Goal: Task Accomplishment & Management: Manage account settings

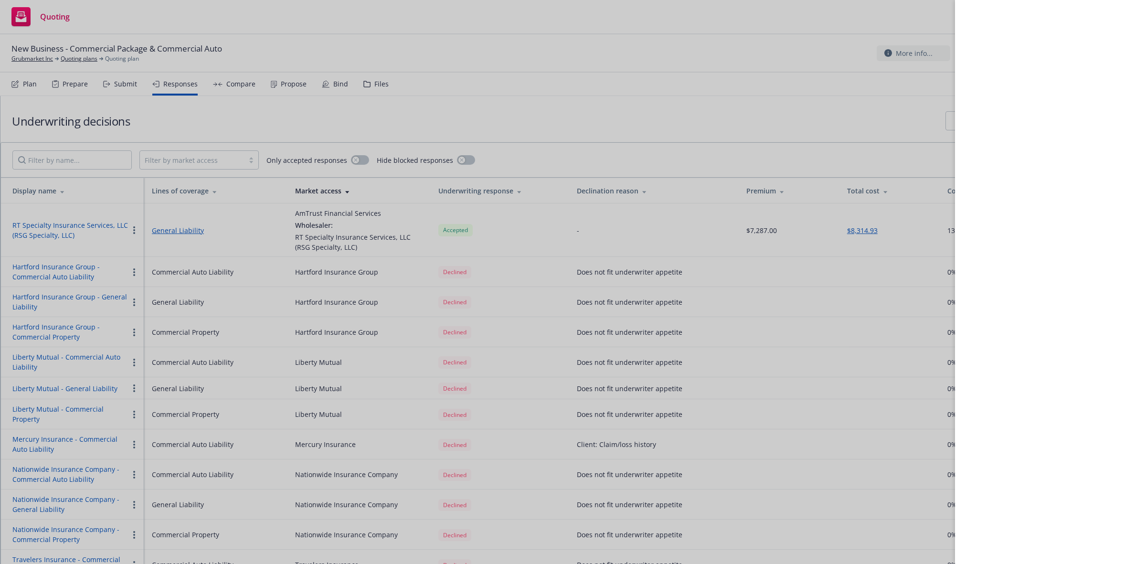
drag, startPoint x: 443, startPoint y: 24, endPoint x: 237, endPoint y: 3, distance: 206.3
click at [443, 23] on div at bounding box center [573, 282] width 1146 height 564
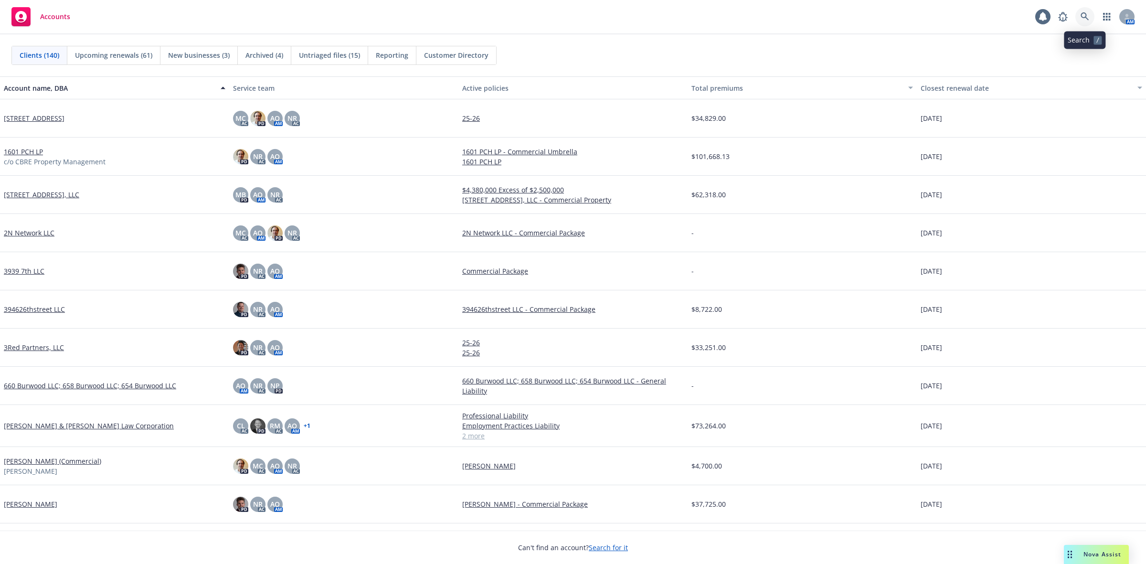
click at [1078, 17] on link at bounding box center [1084, 16] width 19 height 19
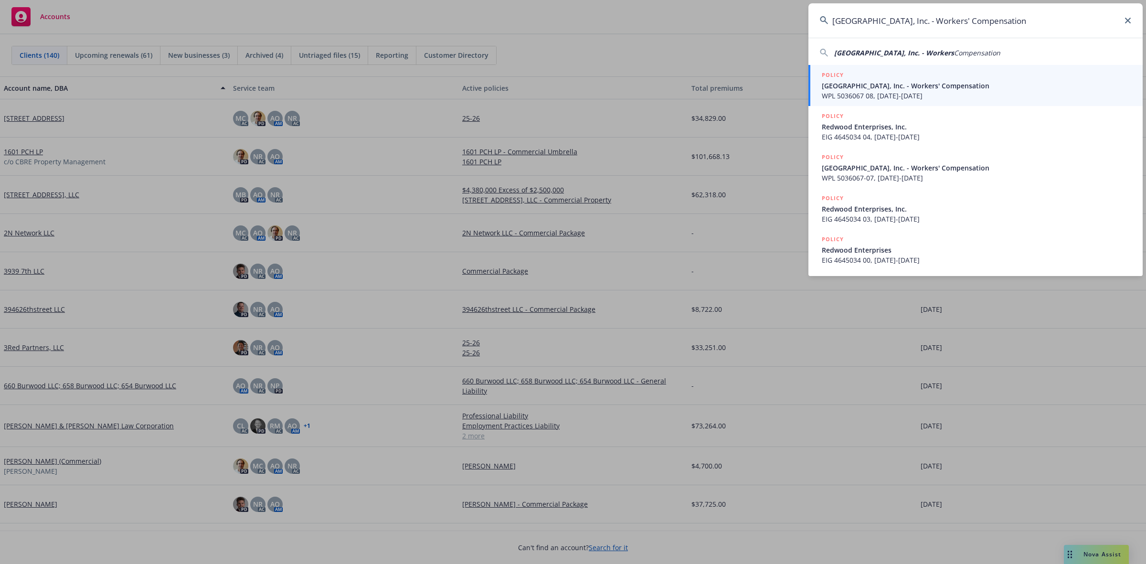
type input "Brookwood Park, Inc. - Workers' Compensation"
click at [912, 92] on span "WPL 5036067 08, 03/01/2025-03/01/2026" at bounding box center [976, 96] width 309 height 10
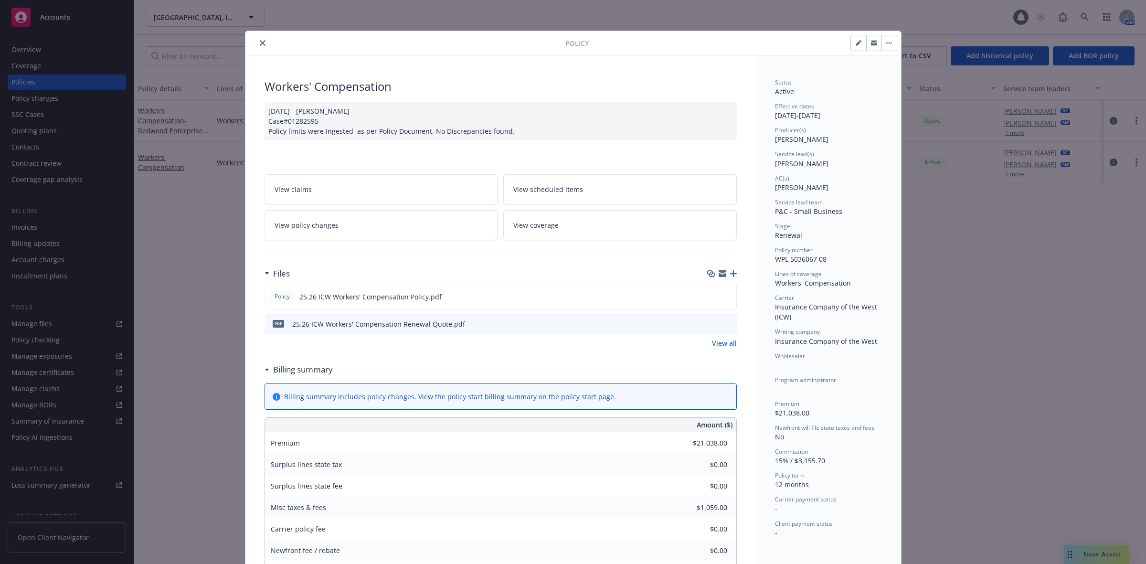
click at [259, 38] on button "close" at bounding box center [262, 42] width 11 height 11
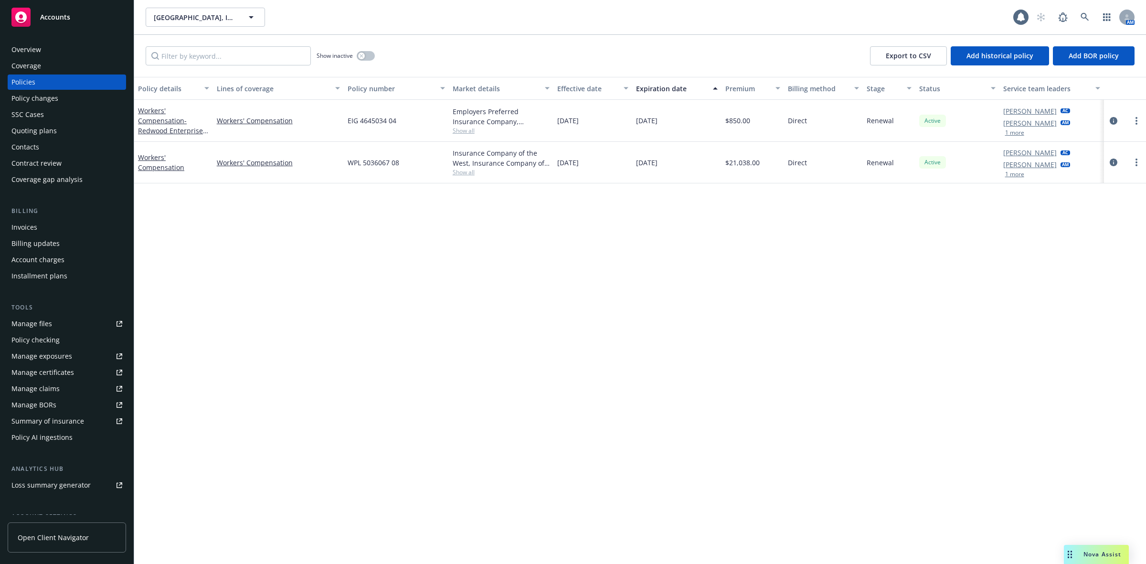
click at [464, 128] on span "Show all" at bounding box center [501, 131] width 97 height 8
click at [52, 126] on div "Quoting plans" at bounding box center [33, 130] width 45 height 15
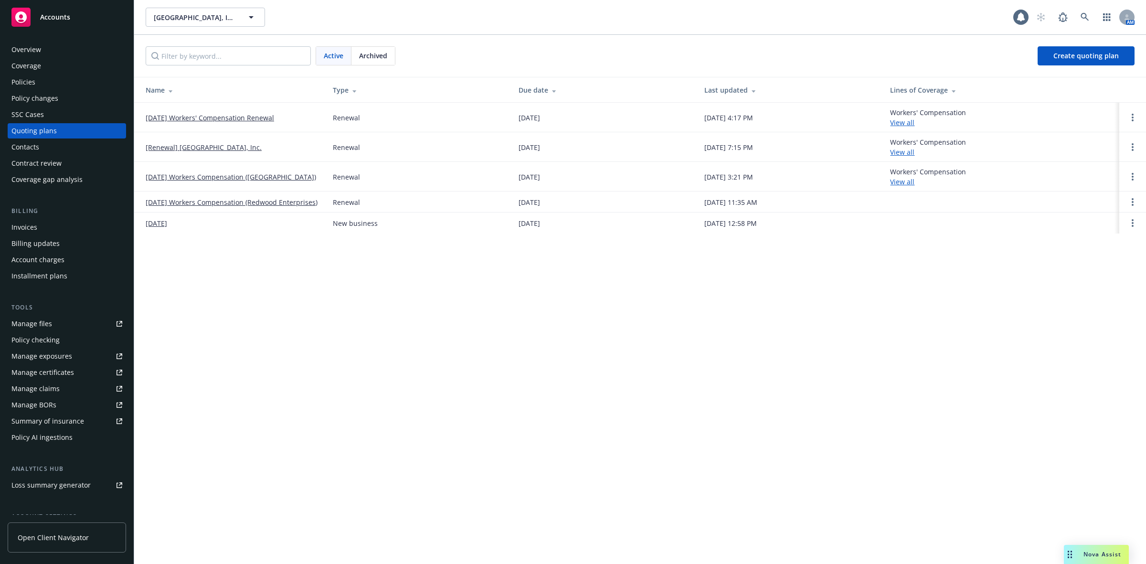
click at [207, 115] on link "03/01/25 Workers' Compensation Renewal" at bounding box center [210, 118] width 128 height 10
click at [72, 75] on div "Policies" at bounding box center [66, 81] width 111 height 15
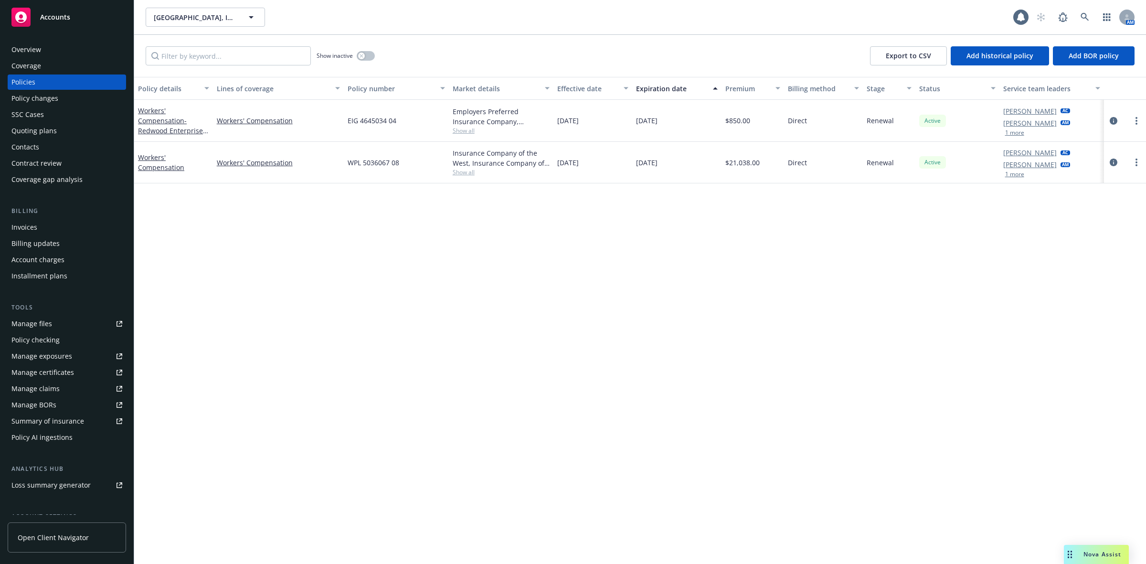
click at [472, 173] on span "Show all" at bounding box center [501, 172] width 97 height 8
click at [666, 291] on div "Policy details Lines of coverage Policy number Market details Effective date Ex…" at bounding box center [640, 320] width 1012 height 487
click at [234, 311] on div "Policy details Lines of coverage Policy number Market details Effective date Ex…" at bounding box center [640, 320] width 1012 height 487
click at [471, 335] on div "Policy details Lines of coverage Policy number Market details Effective date Ex…" at bounding box center [640, 320] width 1012 height 487
click at [1027, 21] on div at bounding box center [1020, 17] width 15 height 15
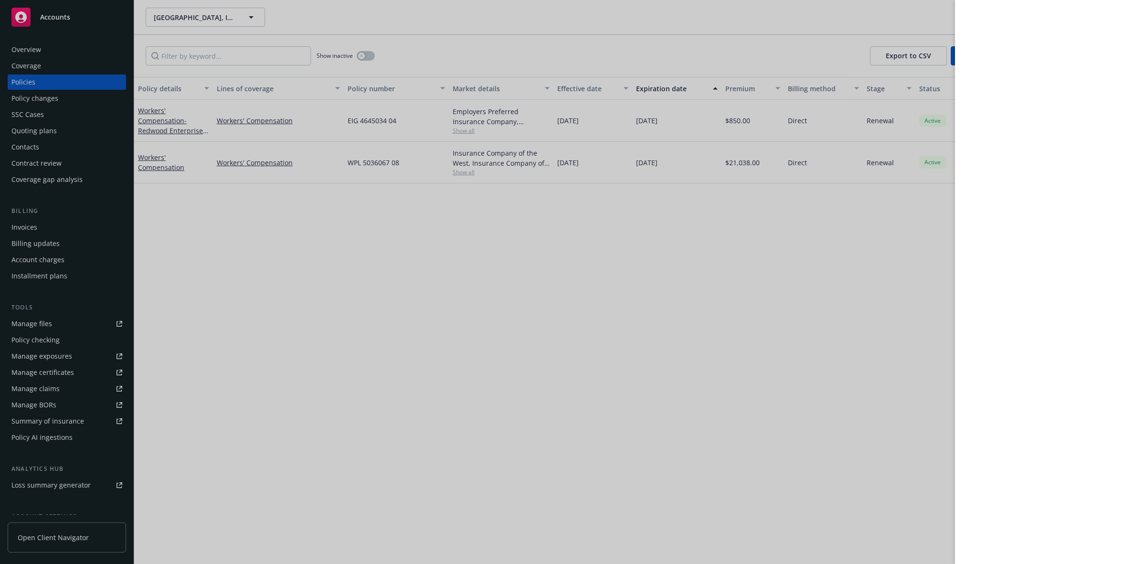
click at [647, 378] on div at bounding box center [573, 282] width 1146 height 564
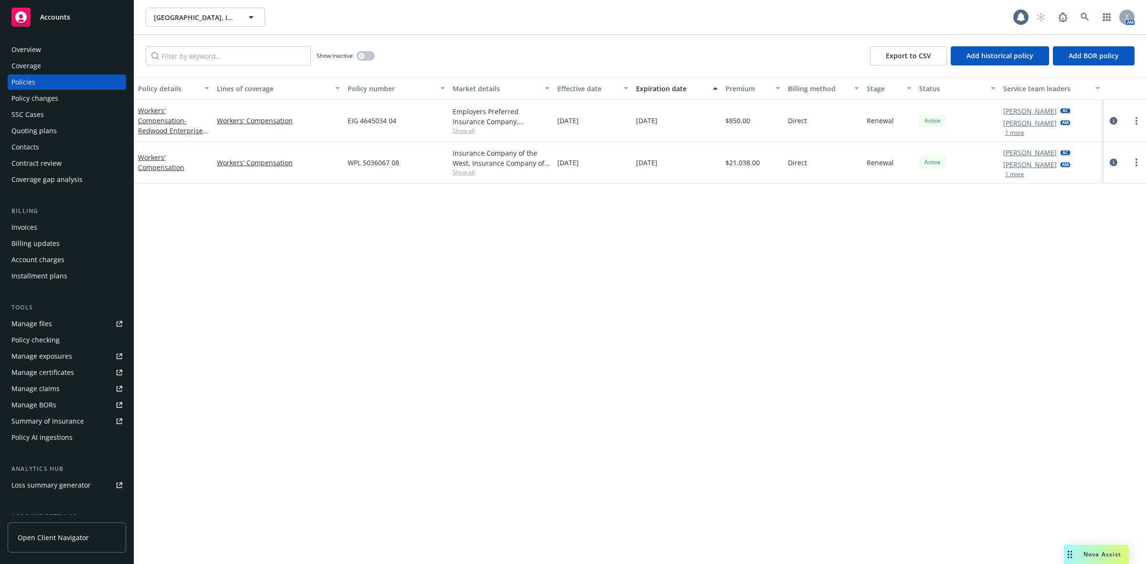
click at [67, 45] on div "Overview" at bounding box center [66, 49] width 111 height 15
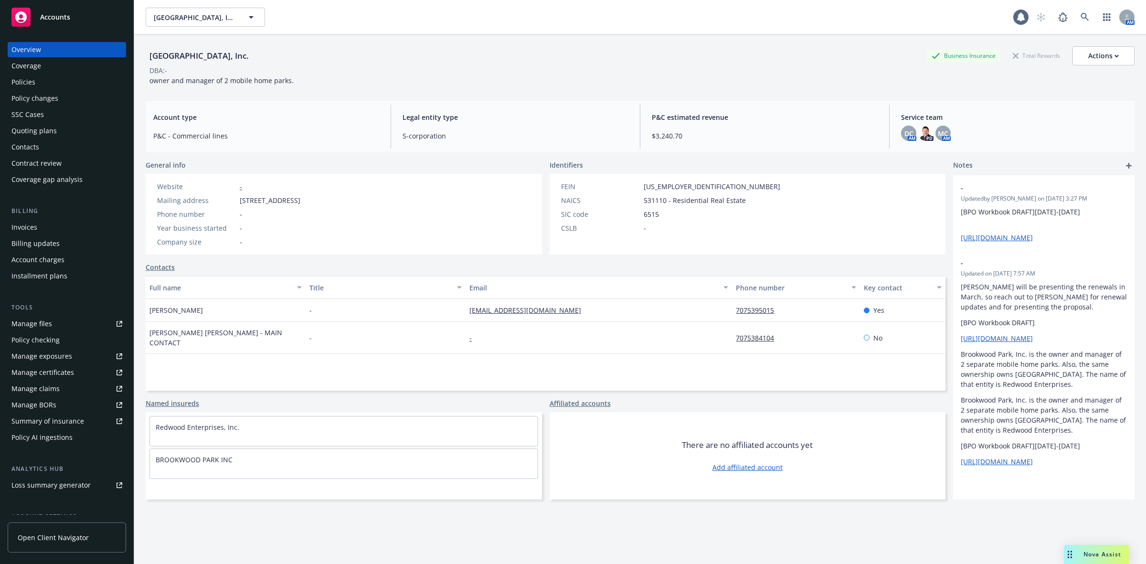
click at [58, 320] on link "Manage files" at bounding box center [67, 323] width 118 height 15
click at [1081, 16] on icon at bounding box center [1085, 17] width 9 height 9
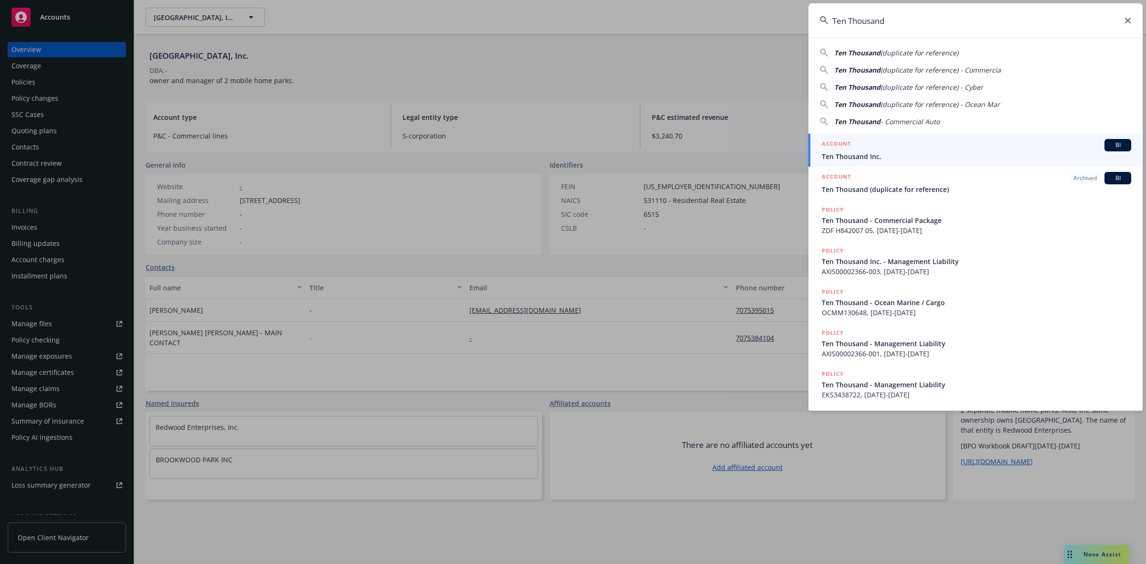
type input "Ten Thousand"
click at [856, 147] on div "ACCOUNT BI" at bounding box center [976, 145] width 309 height 12
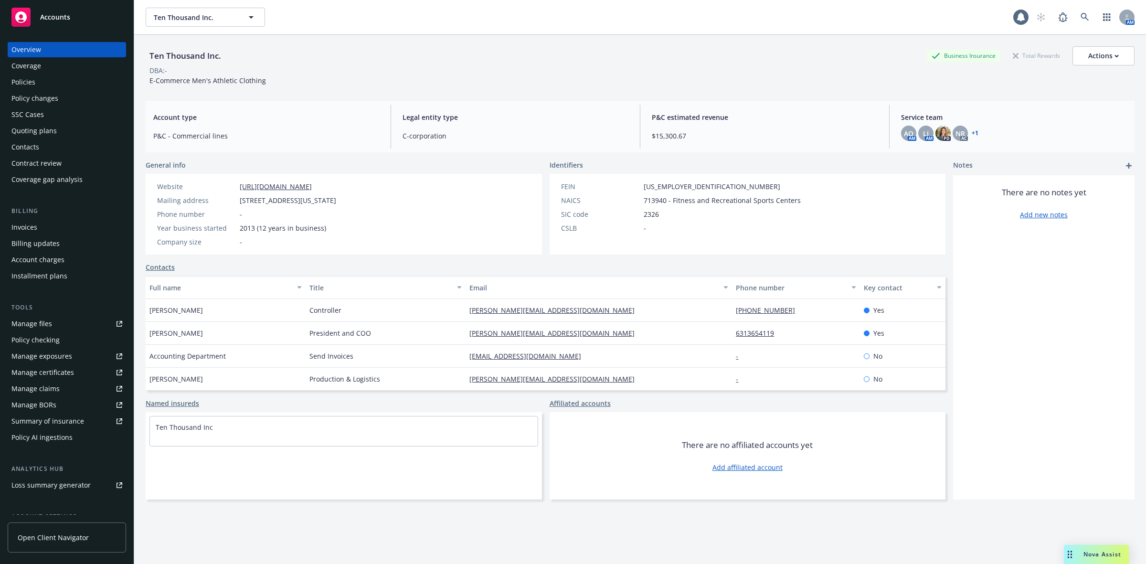
click at [62, 77] on div "Policies" at bounding box center [66, 81] width 111 height 15
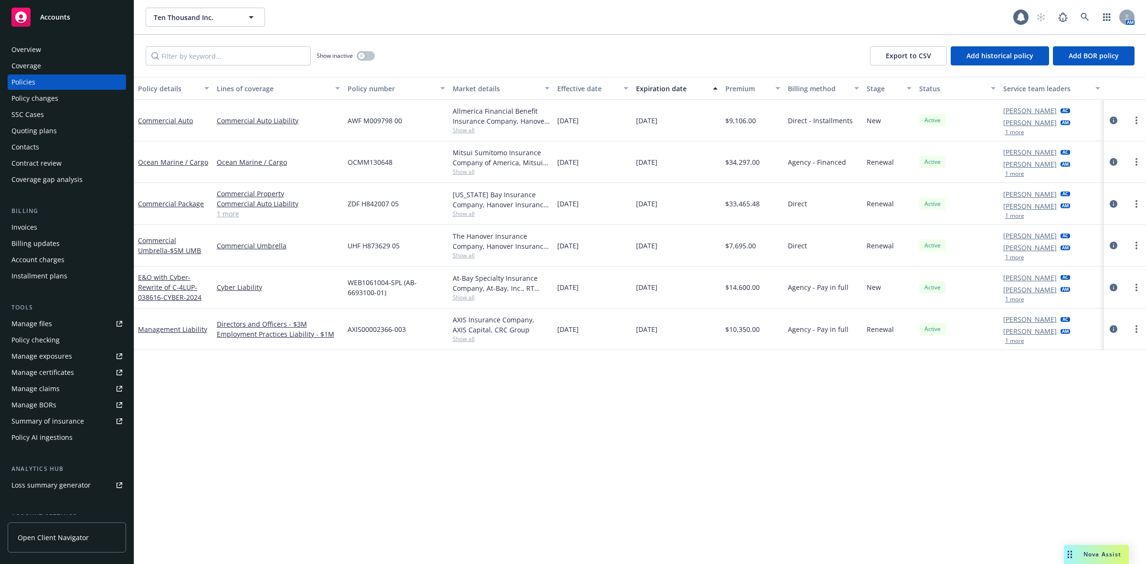
click at [464, 212] on span "Show all" at bounding box center [501, 214] width 97 height 8
click at [416, 190] on div "ZDF H842007 05" at bounding box center [396, 204] width 105 height 42
click at [53, 125] on div "Quoting plans" at bounding box center [33, 130] width 45 height 15
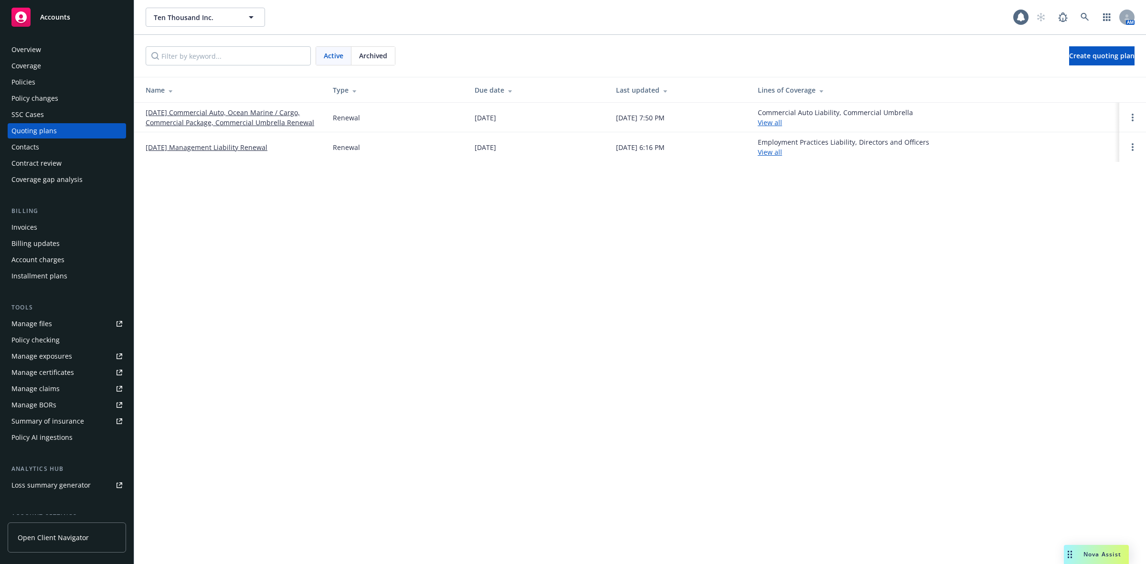
click at [254, 121] on link "11/12/25 Commercial Auto, Ocean Marine / Cargo, Commercial Package, Commercial …" at bounding box center [232, 117] width 172 height 20
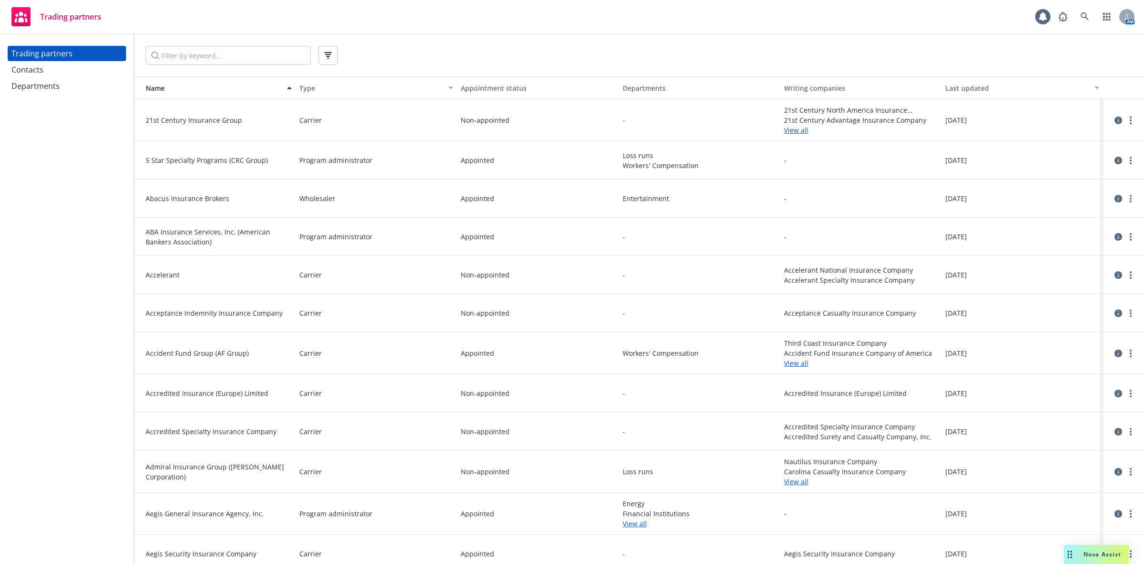
click at [43, 79] on div "Departments" at bounding box center [35, 85] width 48 height 15
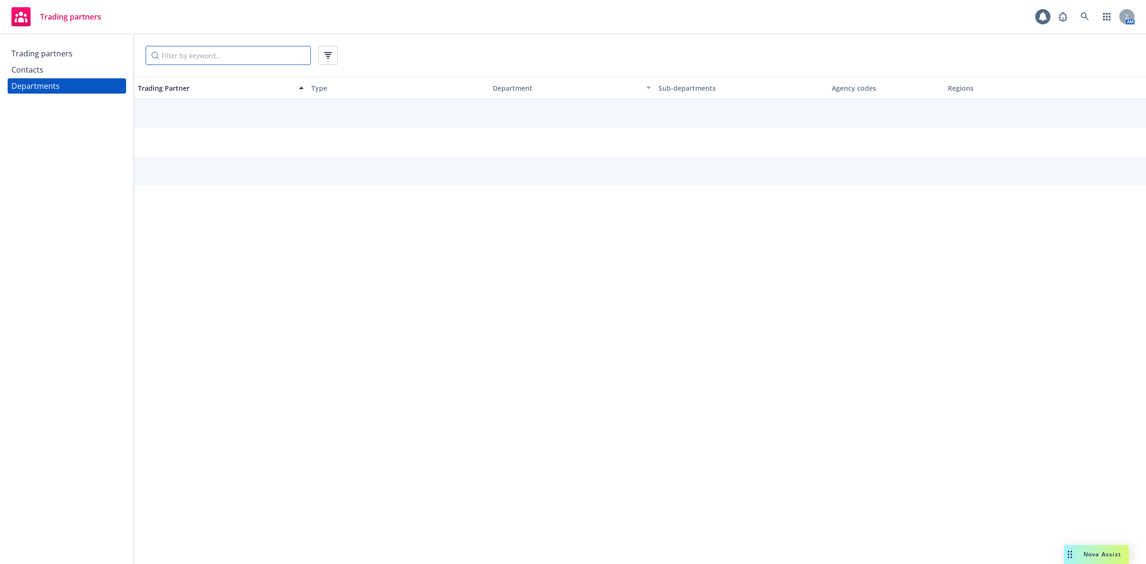
click at [191, 60] on input "Filter by keyword..." at bounding box center [228, 55] width 165 height 19
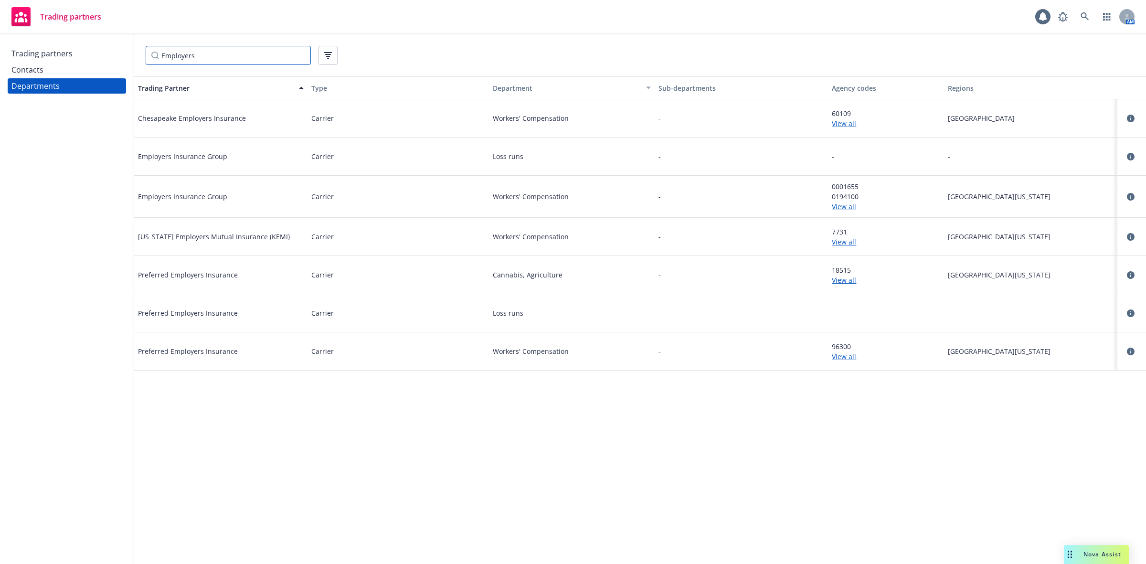
type input "Employers"
click at [848, 209] on link "View all" at bounding box center [886, 206] width 108 height 10
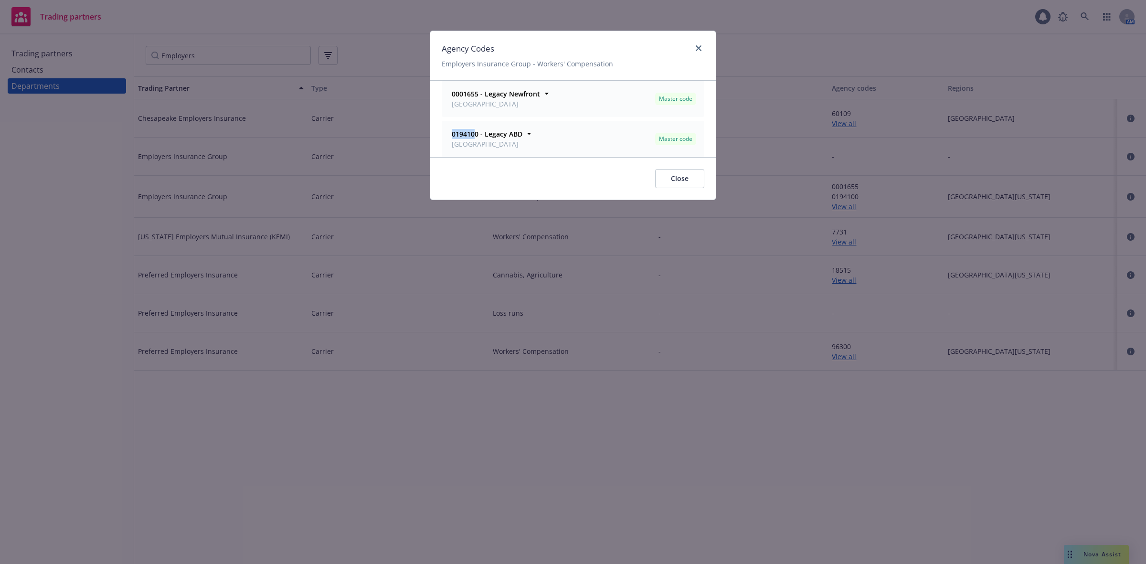
drag, startPoint x: 476, startPoint y: 135, endPoint x: 450, endPoint y: 137, distance: 25.8
click at [450, 137] on div "0194100 - [GEOGRAPHIC_DATA]" at bounding box center [486, 139] width 73 height 20
click at [483, 141] on span "[GEOGRAPHIC_DATA]" at bounding box center [487, 144] width 71 height 10
drag, startPoint x: 476, startPoint y: 136, endPoint x: 438, endPoint y: 136, distance: 37.2
click at [438, 135] on div "0001655 - Legacy Newfront [GEOGRAPHIC_DATA] Master code Office [GEOGRAPHIC_DATA…" at bounding box center [573, 119] width 286 height 76
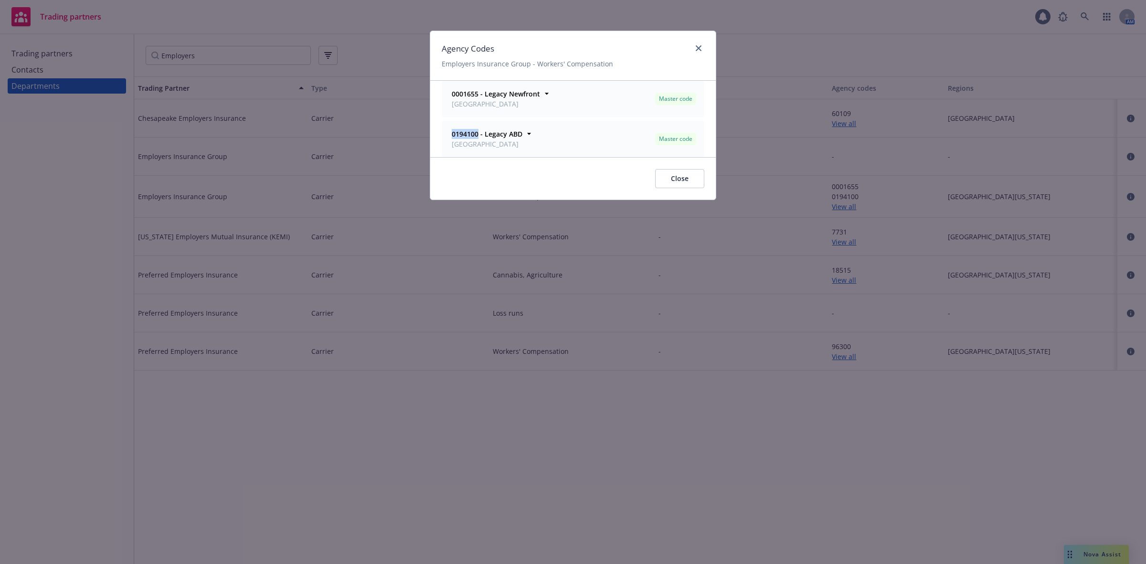
copy strong "0194100"
click at [698, 50] on icon "close" at bounding box center [699, 48] width 6 height 6
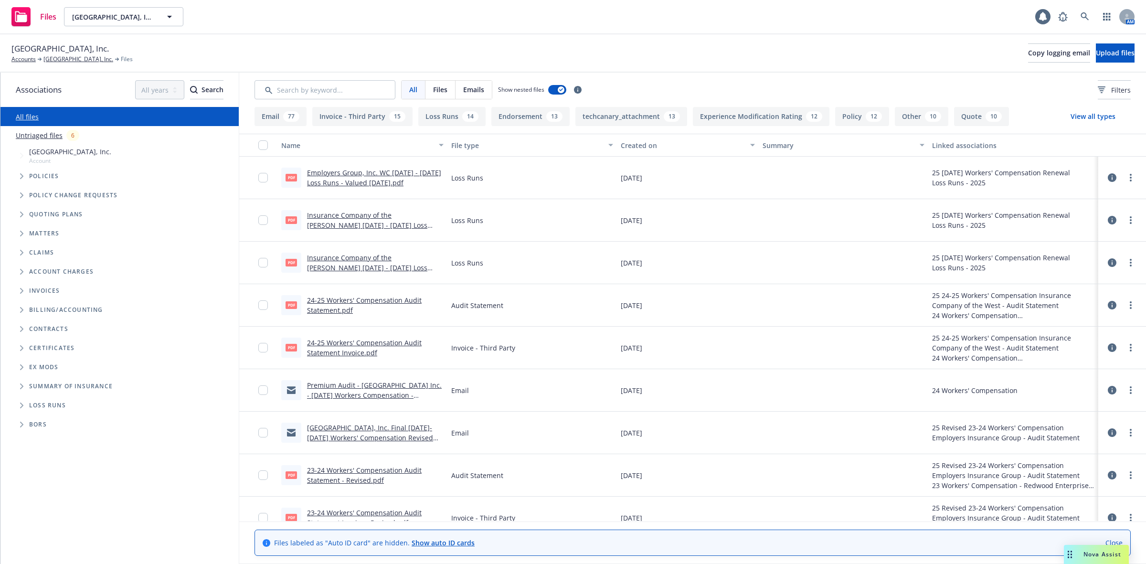
click at [21, 215] on icon "Tree Example" at bounding box center [21, 215] width 3 height 6
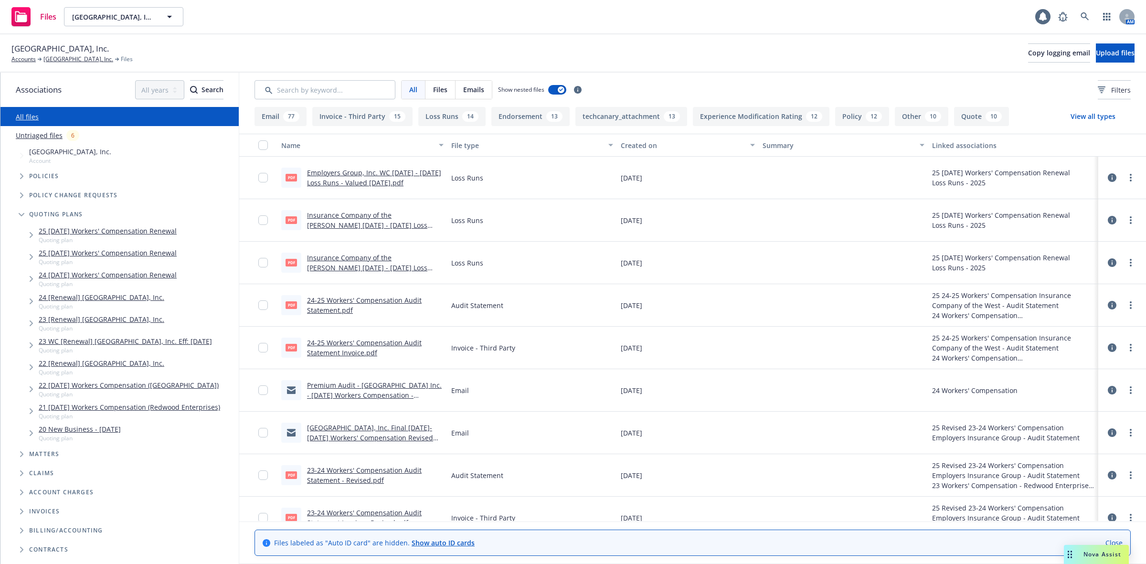
click at [21, 215] on icon "Tree Example" at bounding box center [22, 214] width 6 height 3
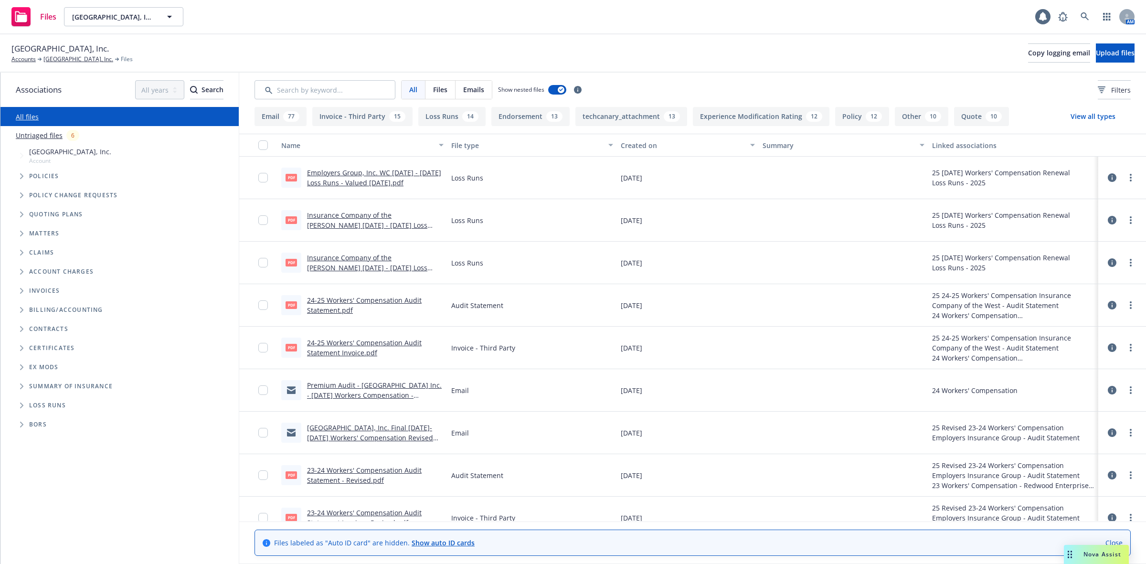
click at [19, 177] on span "Tree Example" at bounding box center [21, 176] width 15 height 15
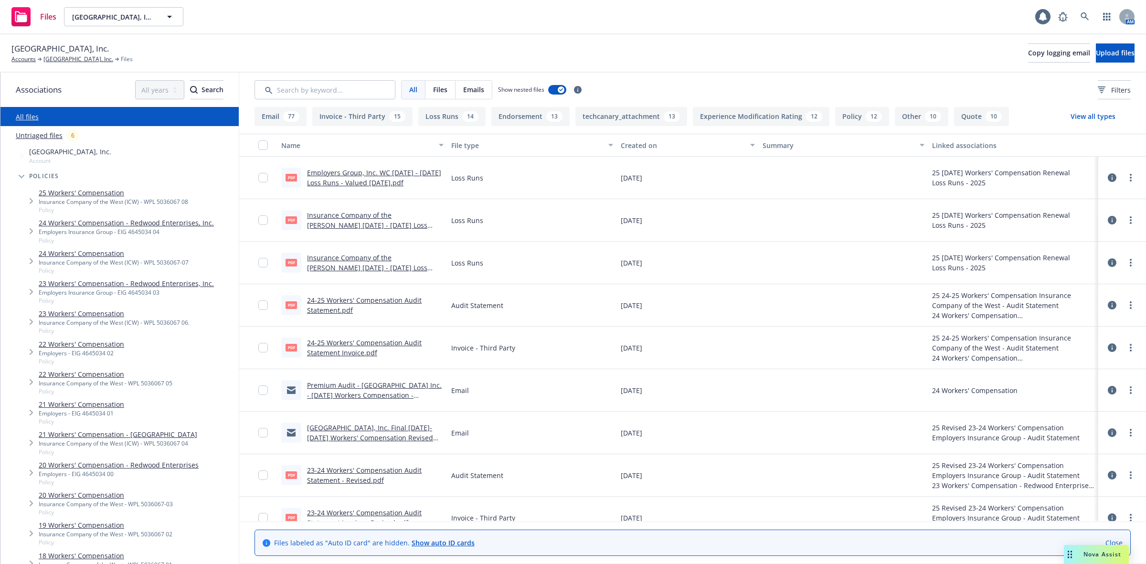
click at [507, 27] on div "Files Brookwood Park, Inc. Brookwood Park, Inc. 1 AM" at bounding box center [573, 17] width 1146 height 34
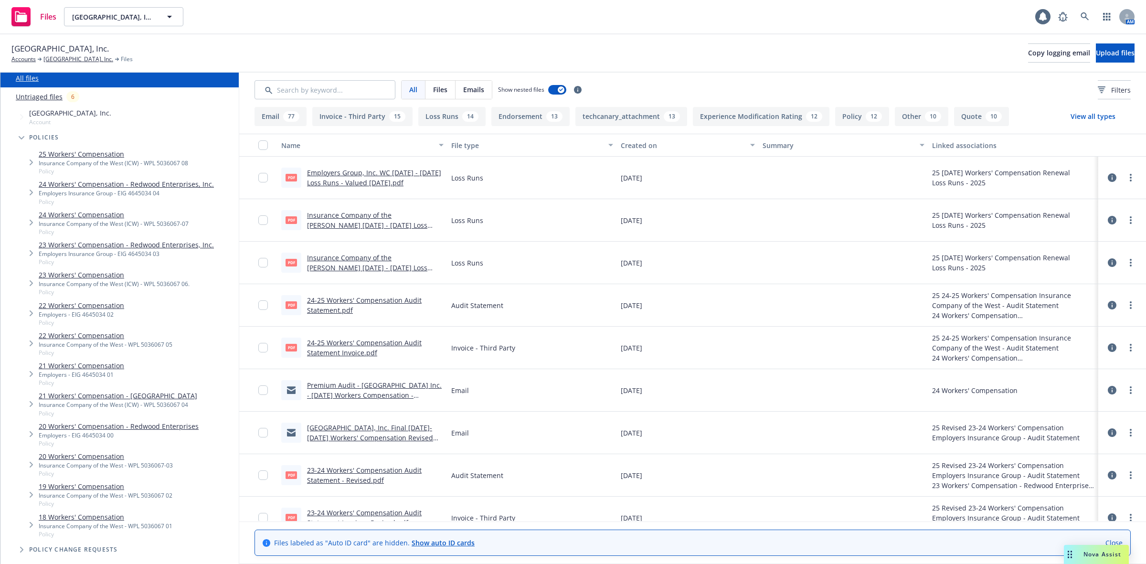
scroll to position [60, 0]
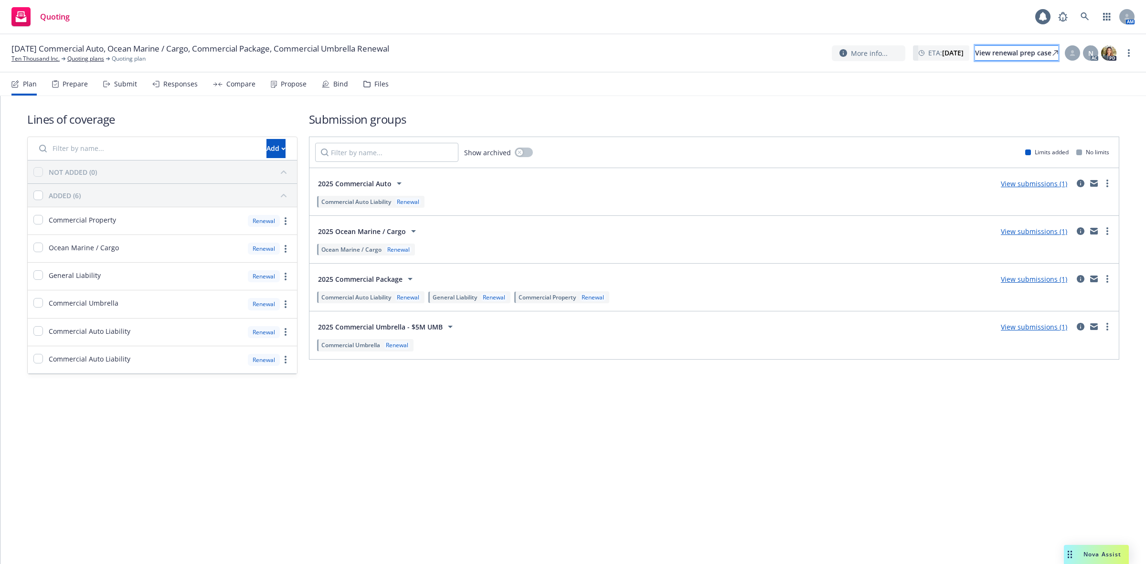
click at [988, 55] on div "View renewal prep case" at bounding box center [1016, 53] width 83 height 14
click at [48, 61] on link "Ten Thousand Inc." at bounding box center [35, 58] width 48 height 9
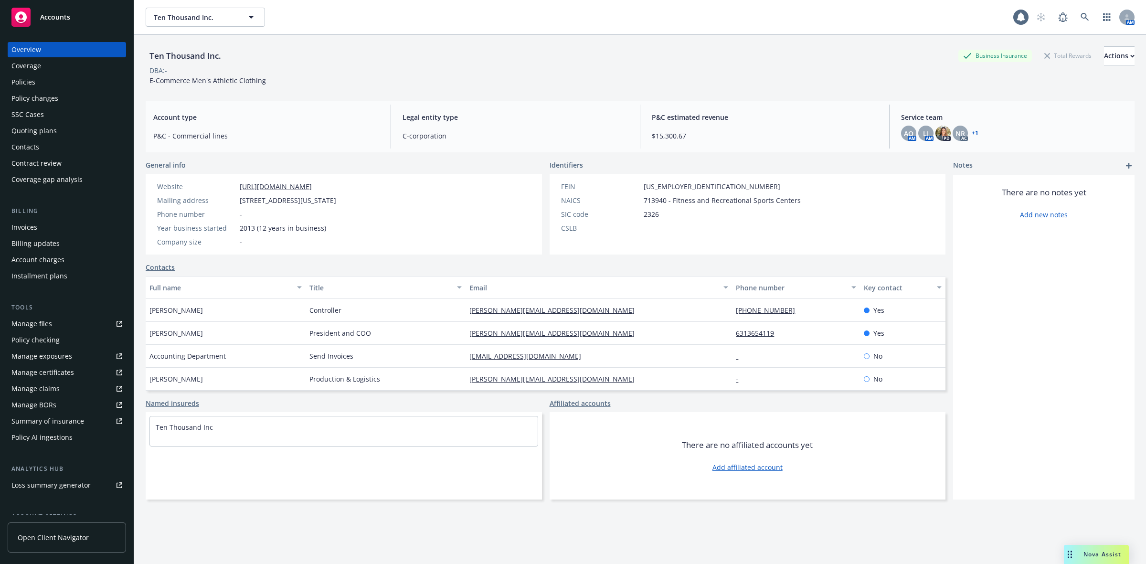
click at [60, 82] on div "Policies" at bounding box center [66, 81] width 111 height 15
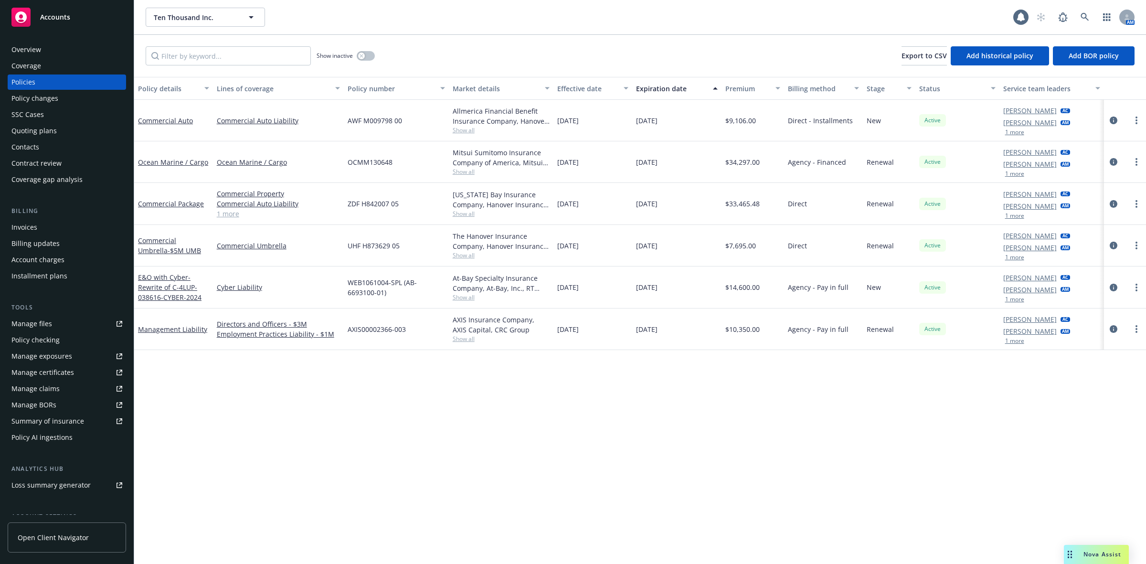
click at [473, 128] on span "Show all" at bounding box center [501, 130] width 97 height 8
click at [49, 326] on div "Manage files" at bounding box center [31, 323] width 41 height 15
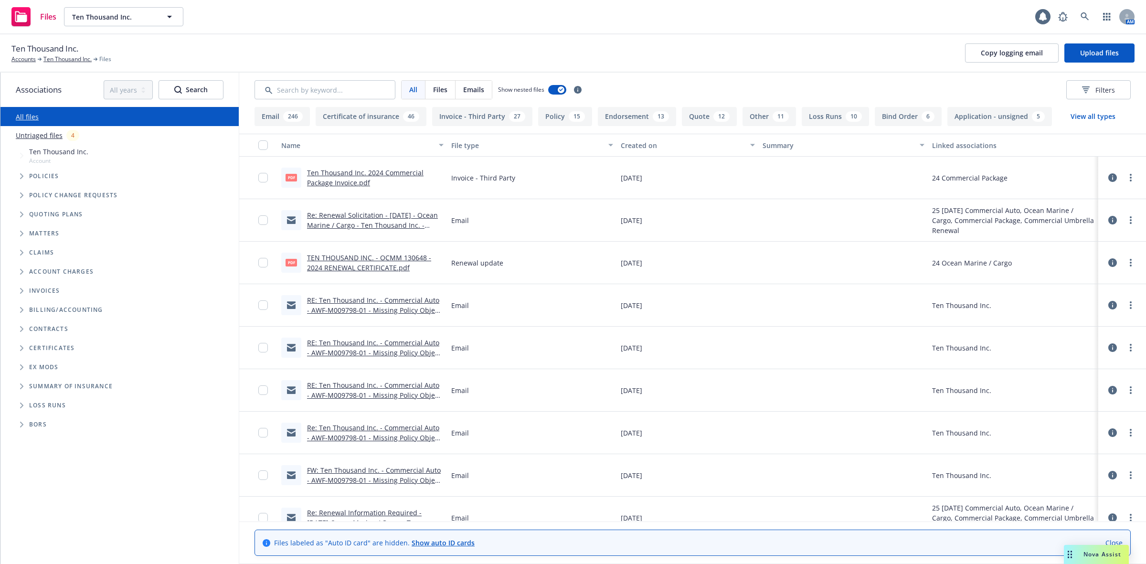
click at [17, 174] on span "Tree Example" at bounding box center [21, 176] width 15 height 15
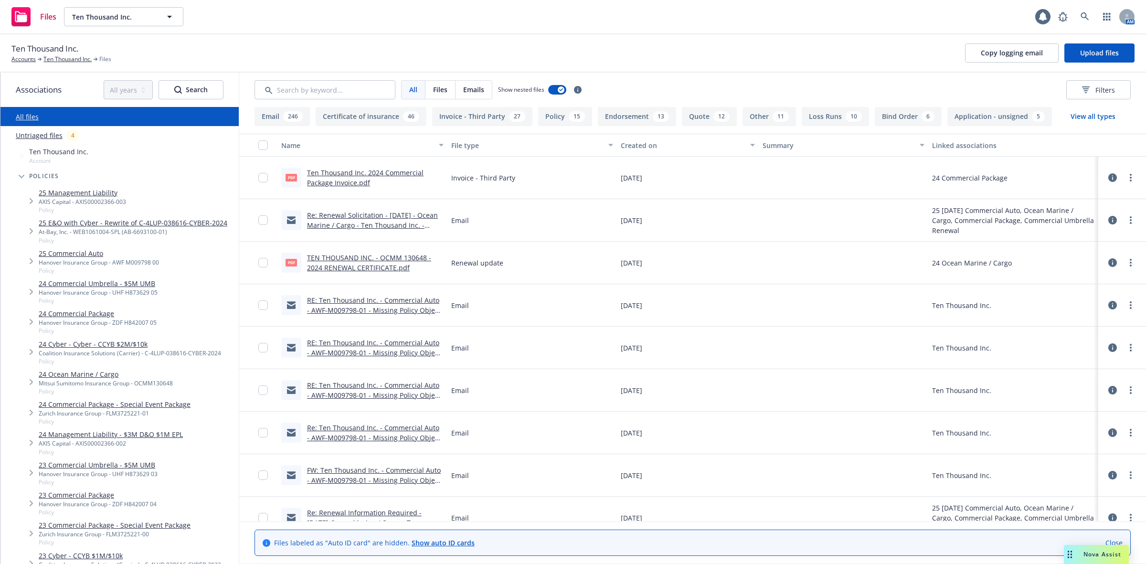
click at [63, 254] on link "25 Commercial Auto" at bounding box center [99, 253] width 120 height 10
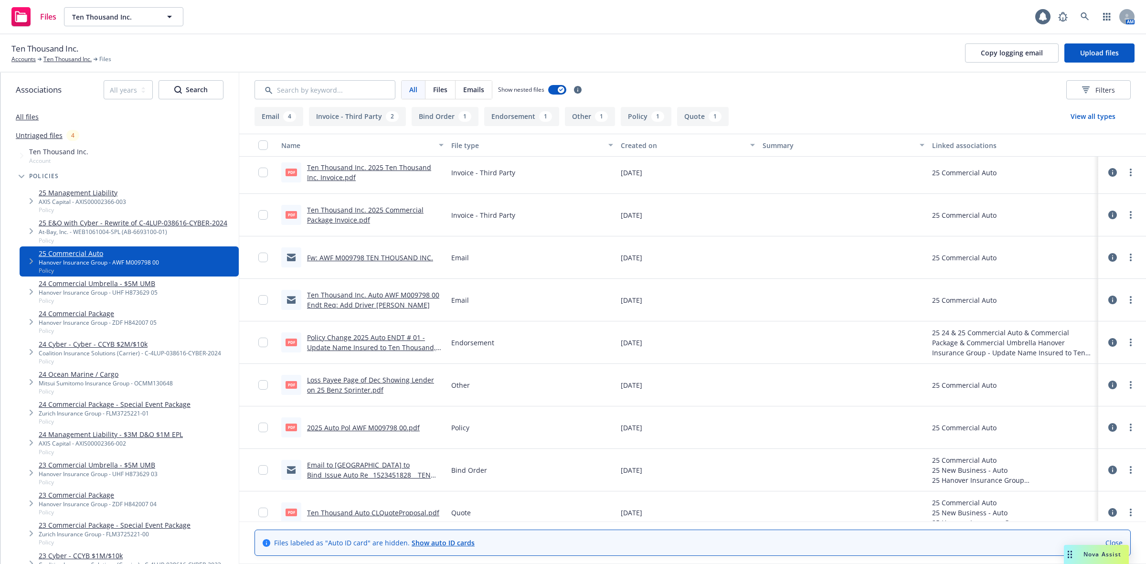
scroll to position [104, 0]
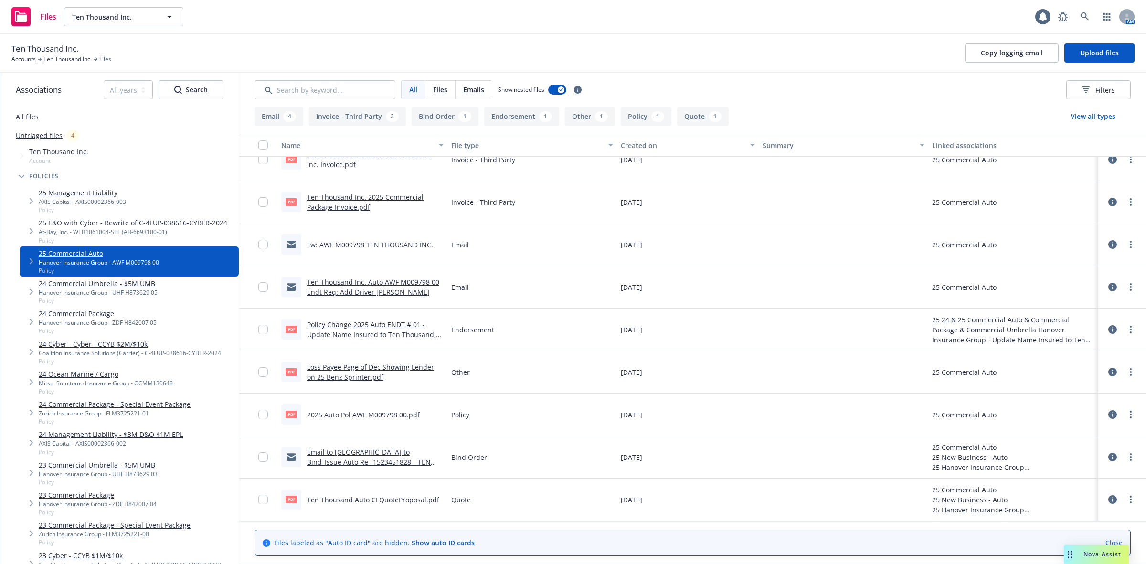
click at [332, 413] on link "2025 Auto Pol AWF M009798 00.pdf" at bounding box center [363, 414] width 113 height 9
click at [1076, 15] on link at bounding box center [1084, 16] width 19 height 19
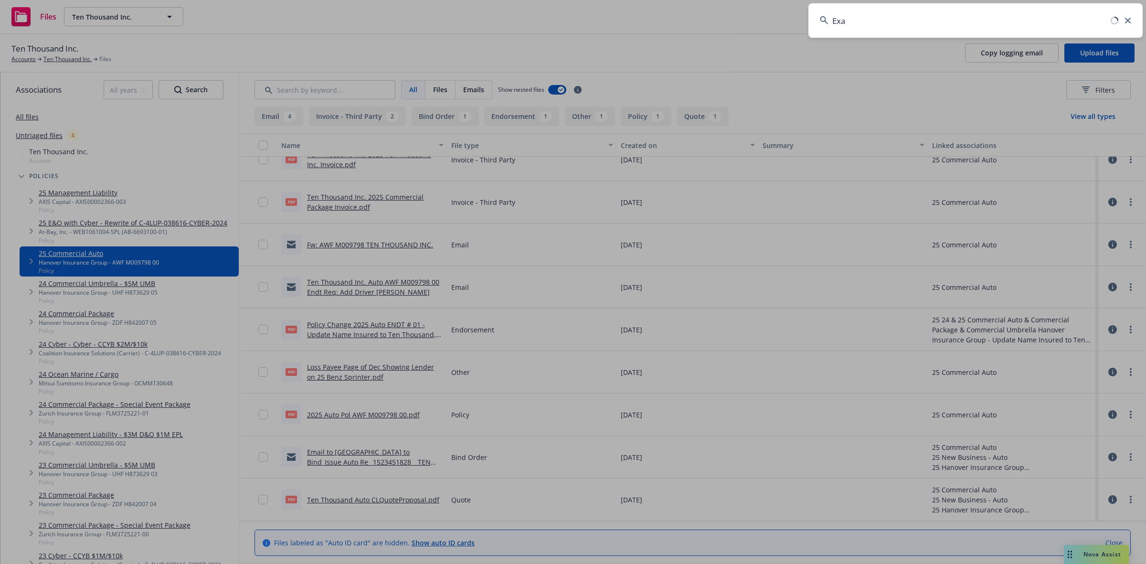
type input "Exai"
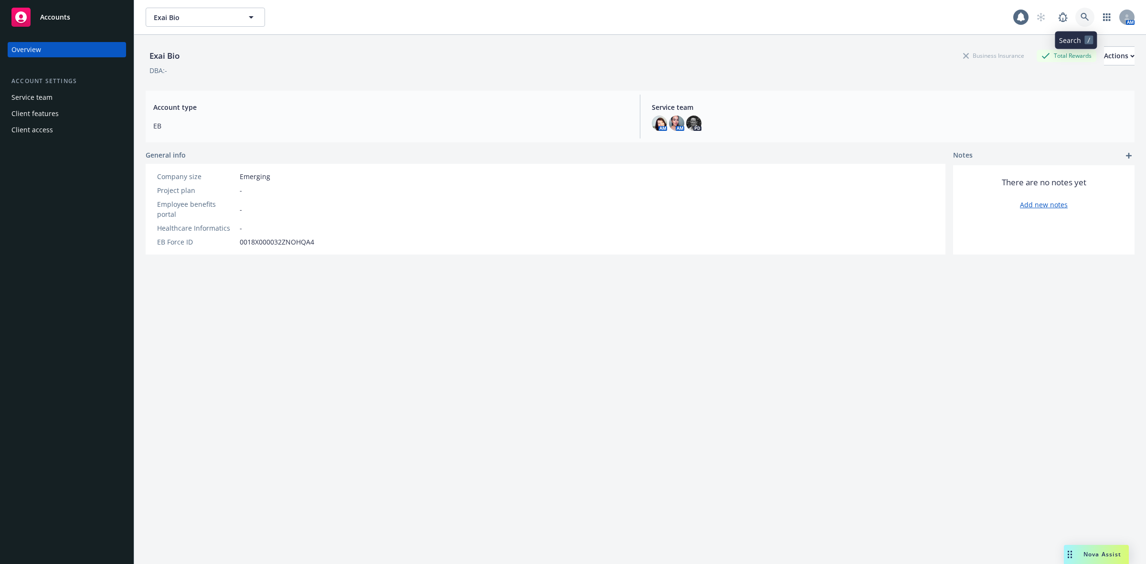
click at [1075, 8] on link at bounding box center [1084, 17] width 19 height 19
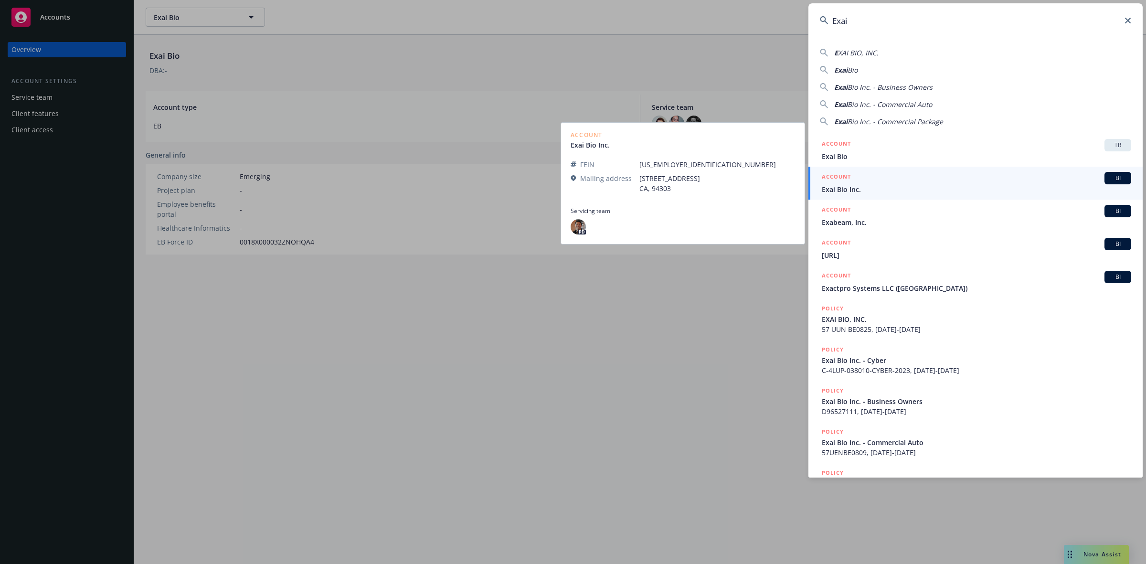
type input "Exai"
click at [951, 184] on span "Exai Bio Inc." at bounding box center [976, 189] width 309 height 10
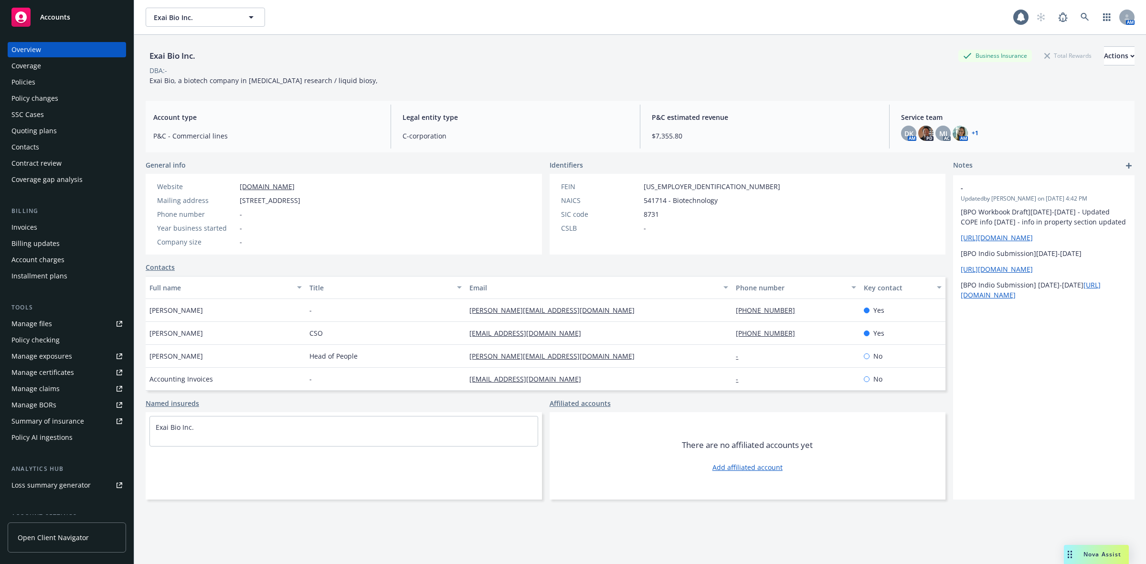
click at [62, 84] on div "Policies" at bounding box center [66, 81] width 111 height 15
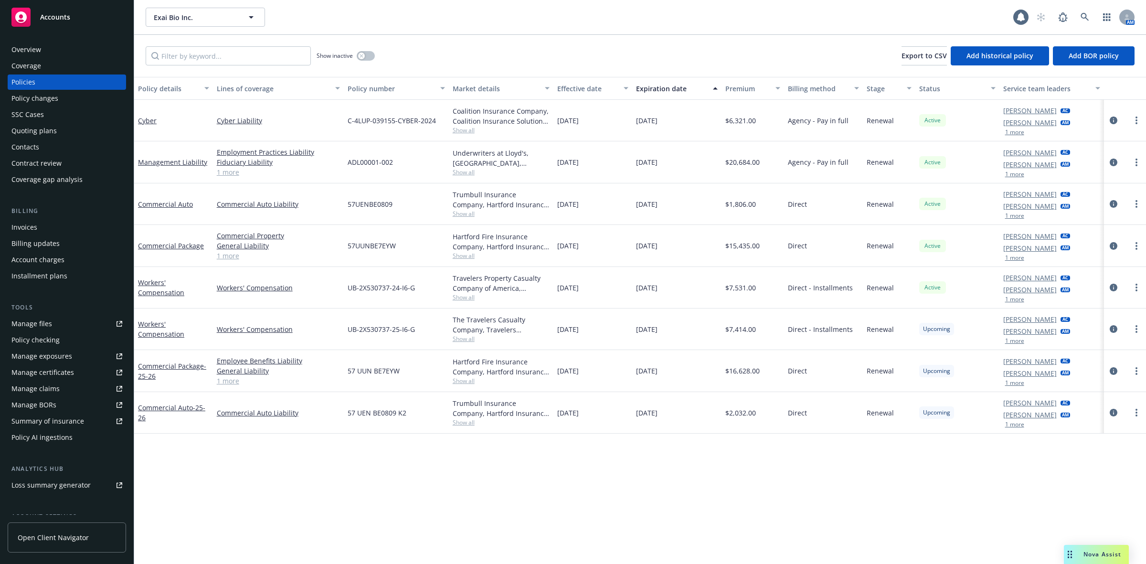
click at [469, 295] on span "Show all" at bounding box center [501, 297] width 97 height 8
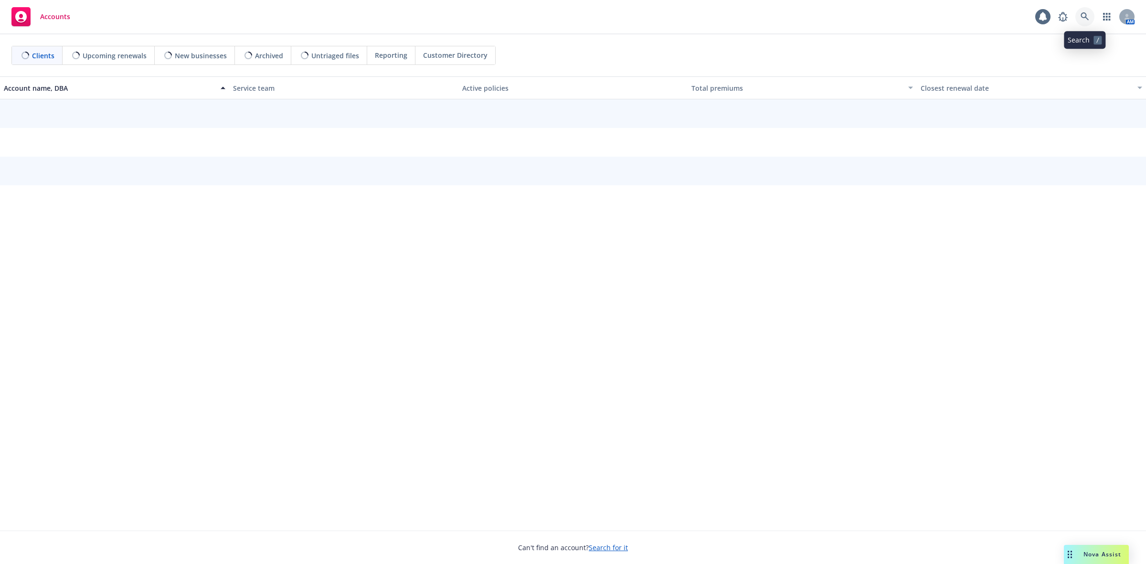
click at [1082, 21] on icon at bounding box center [1085, 16] width 9 height 9
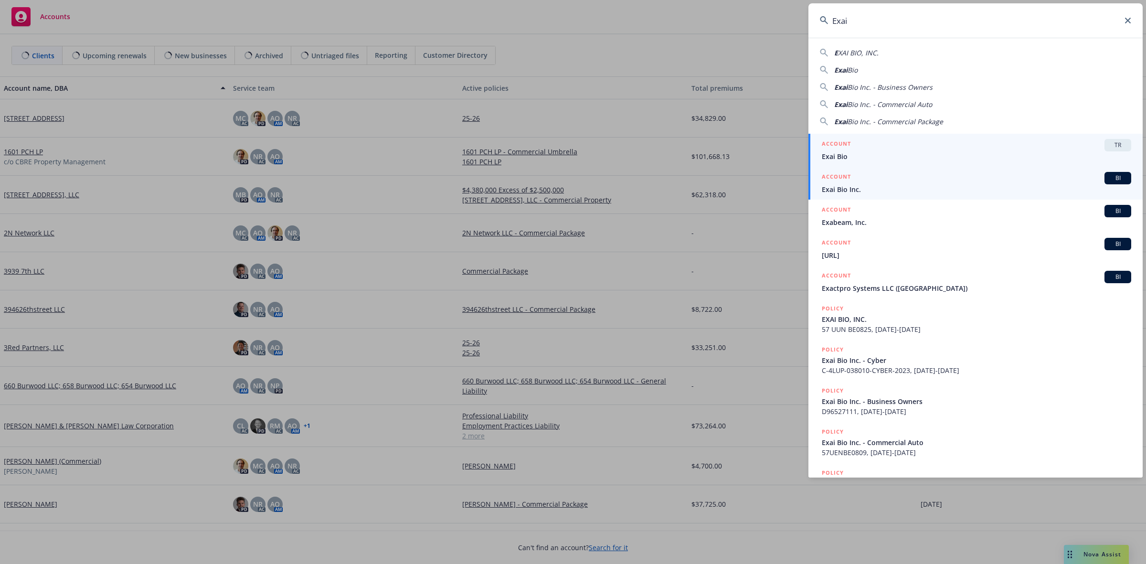
type input "Exai"
click at [953, 176] on div "ACCOUNT BI" at bounding box center [976, 178] width 309 height 12
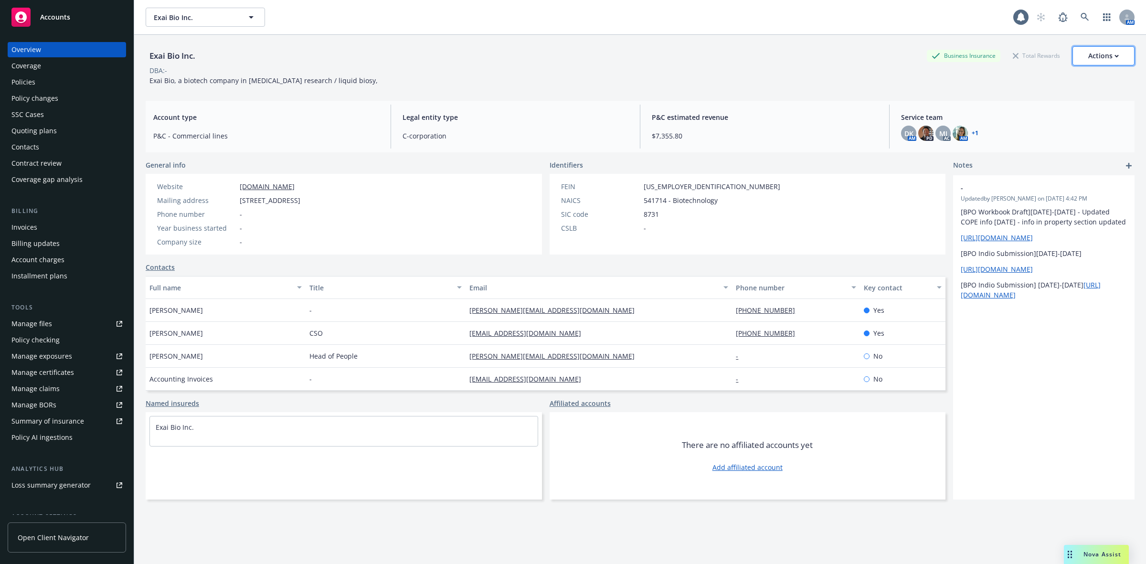
click at [1096, 57] on div "Actions" at bounding box center [1103, 56] width 31 height 18
click at [1023, 117] on link "Copy logging email" at bounding box center [1055, 119] width 157 height 19
click at [1081, 19] on icon at bounding box center [1085, 17] width 9 height 9
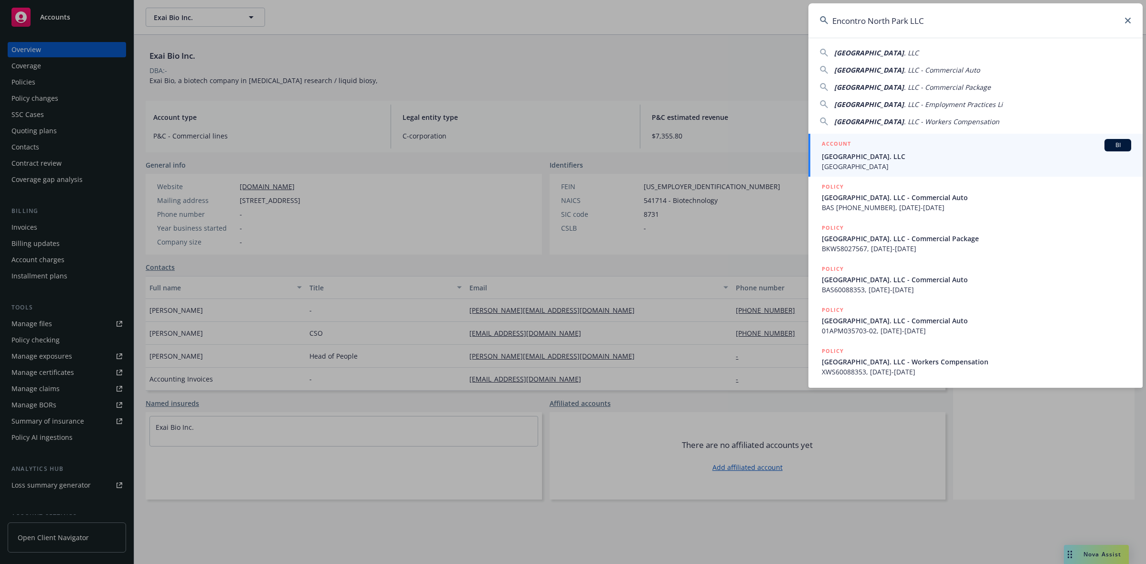
type input "Encontro North Park LLC"
click at [880, 152] on span "[GEOGRAPHIC_DATA]. LLC" at bounding box center [976, 156] width 309 height 10
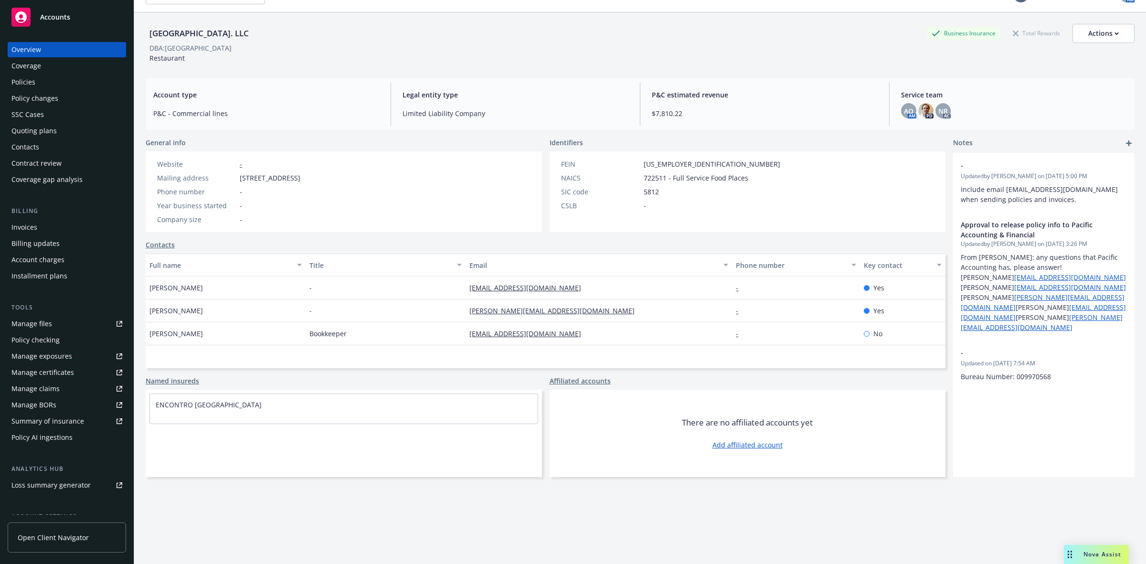
scroll to position [35, 0]
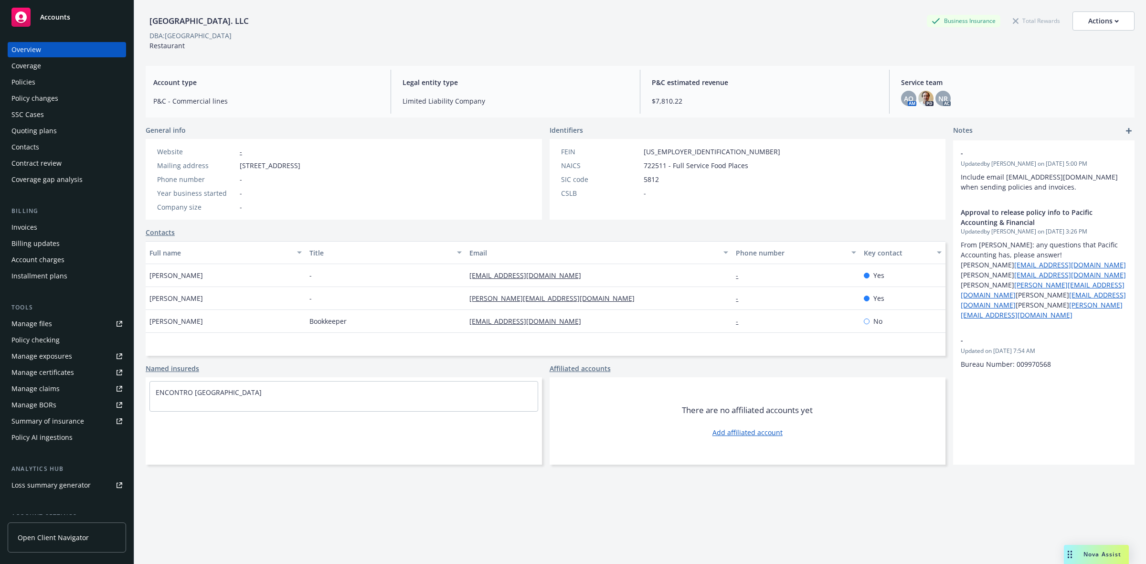
click at [86, 132] on div "Quoting plans" at bounding box center [66, 130] width 111 height 15
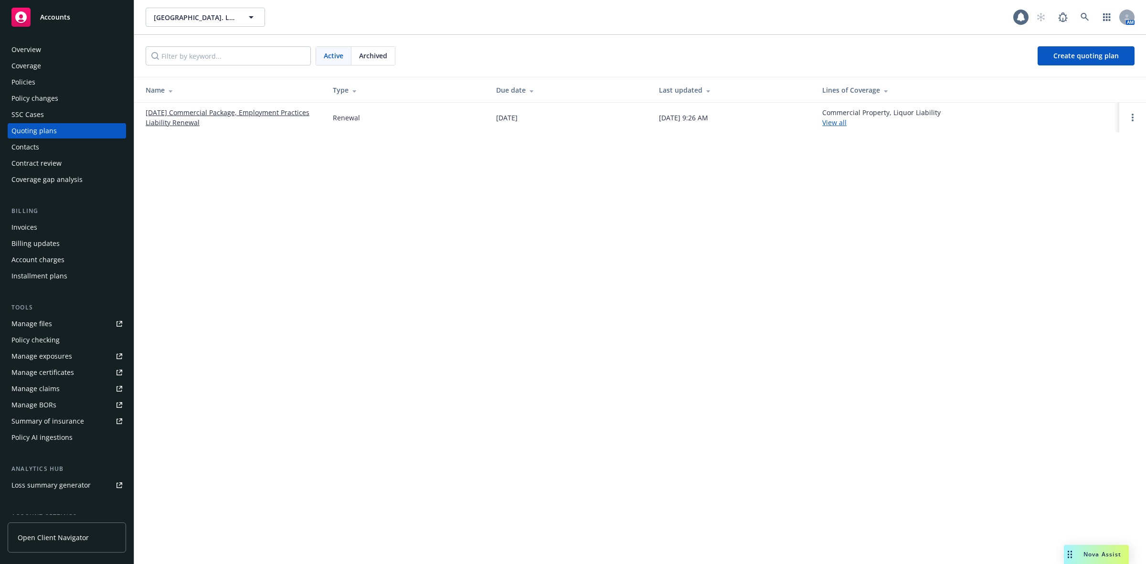
click at [178, 117] on link "[DATE] Commercial Package, Employment Practices Liability Renewal" at bounding box center [232, 117] width 172 height 20
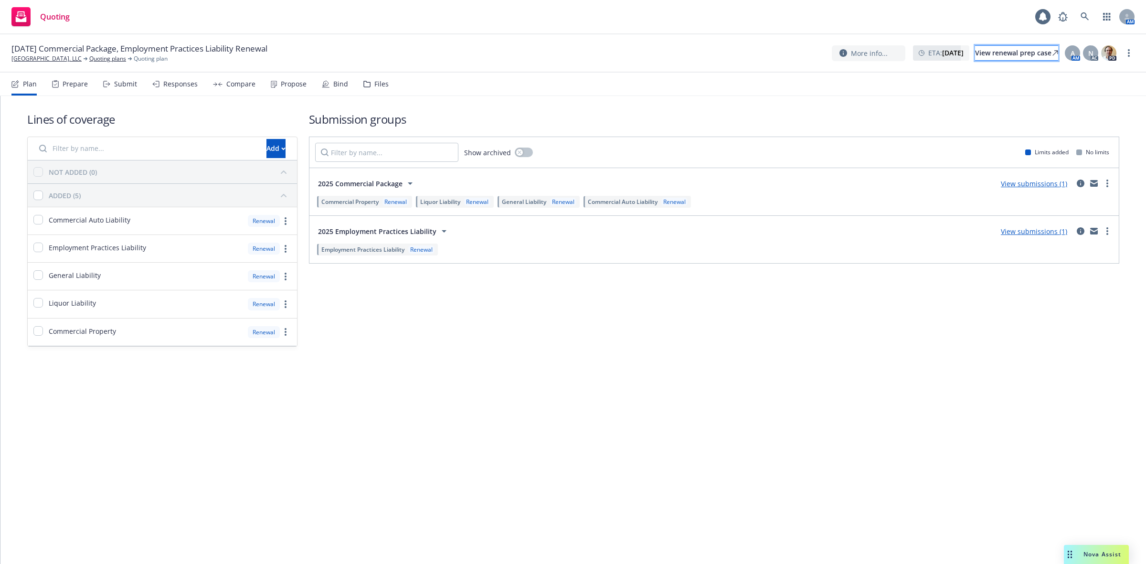
click at [975, 59] on div "View renewal prep case" at bounding box center [1016, 53] width 83 height 14
click at [45, 58] on link "Encontro North Park. LLC" at bounding box center [46, 58] width 70 height 9
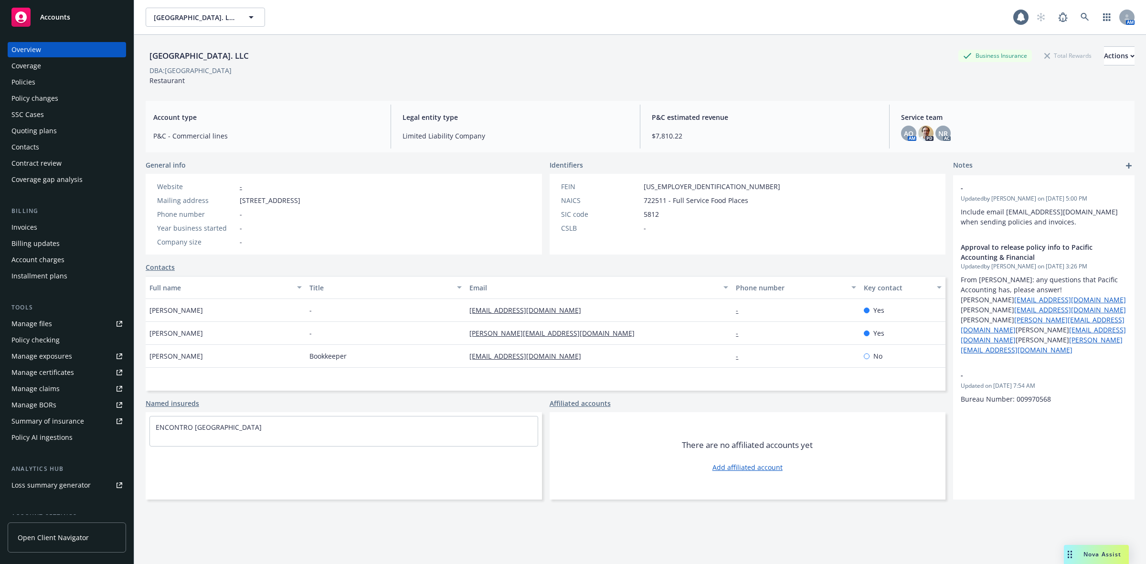
drag, startPoint x: 256, startPoint y: 56, endPoint x: 75, endPoint y: 59, distance: 181.0
click at [75, 59] on div "Accounts Overview Coverage Policies Policy changes SSC Cases Quoting plans Cont…" at bounding box center [573, 282] width 1146 height 564
click at [354, 75] on div "[GEOGRAPHIC_DATA]. LLC Business Insurance Total Rewards Actions DBA: Encontro N…" at bounding box center [640, 65] width 989 height 39
drag, startPoint x: 236, startPoint y: 55, endPoint x: 261, endPoint y: 58, distance: 25.0
click at [236, 55] on div "[GEOGRAPHIC_DATA]. LLC" at bounding box center [199, 56] width 107 height 12
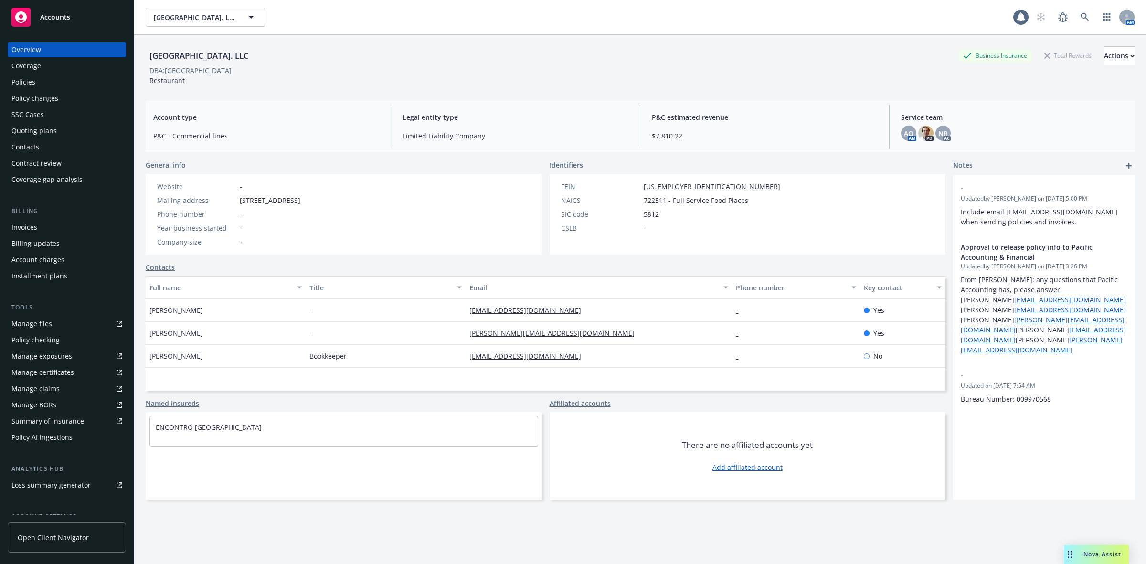
drag, startPoint x: 261, startPoint y: 58, endPoint x: 149, endPoint y: 60, distance: 111.8
click at [149, 60] on div "Encontro North Park. LLC Business Insurance Total Rewards Actions" at bounding box center [640, 55] width 989 height 19
copy div "[GEOGRAPHIC_DATA]. LLC"
drag, startPoint x: 311, startPoint y: 201, endPoint x: 240, endPoint y: 203, distance: 71.2
click at [240, 203] on span "3001 University Avenue, San Diego, CA, 92104" at bounding box center [270, 200] width 61 height 10
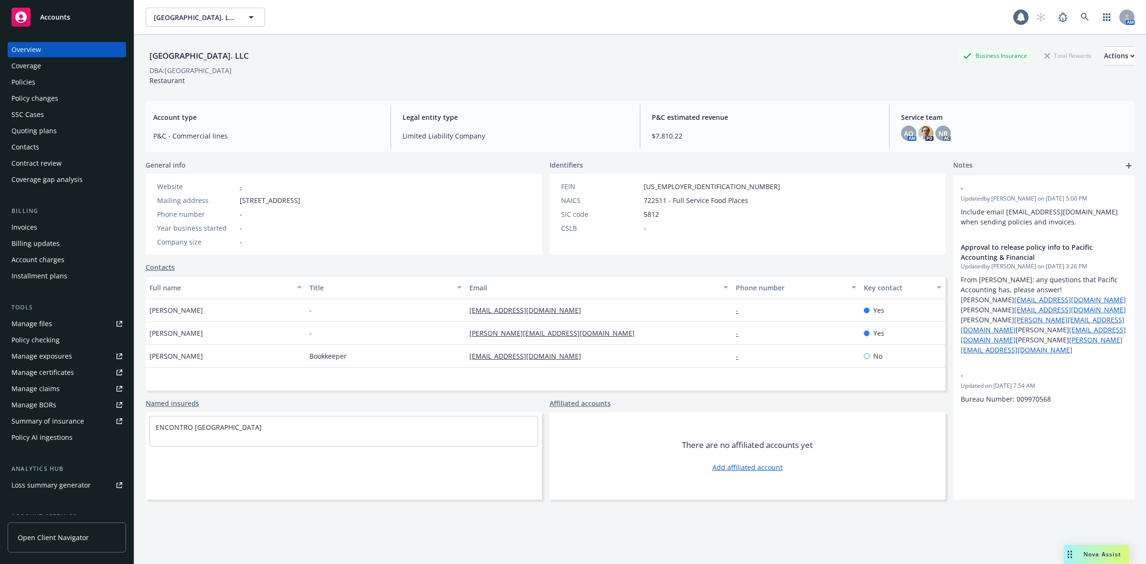
copy span "3001 University Avenu"
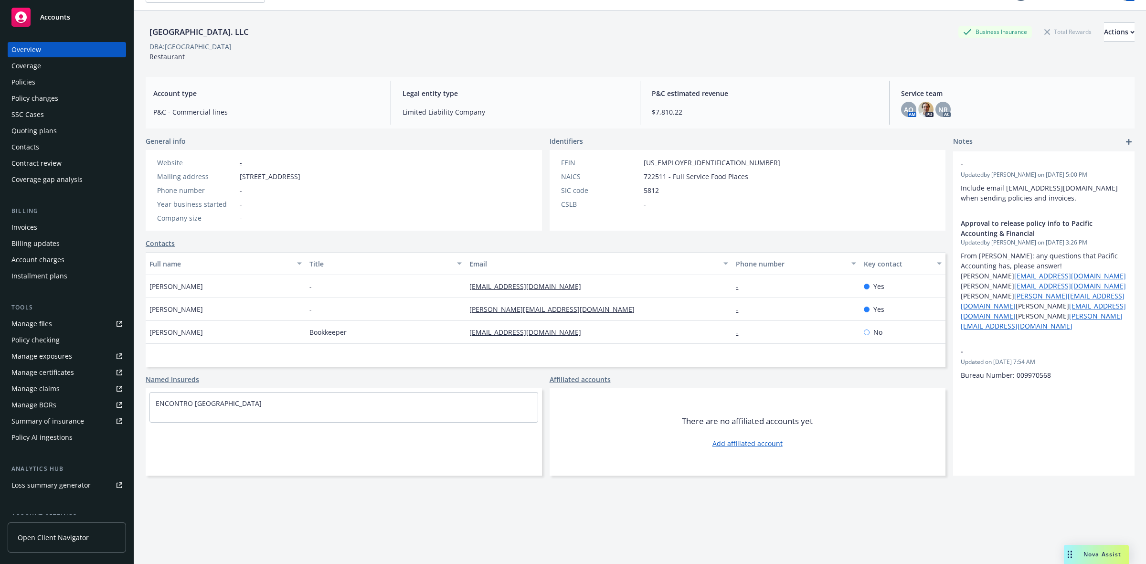
scroll to position [35, 0]
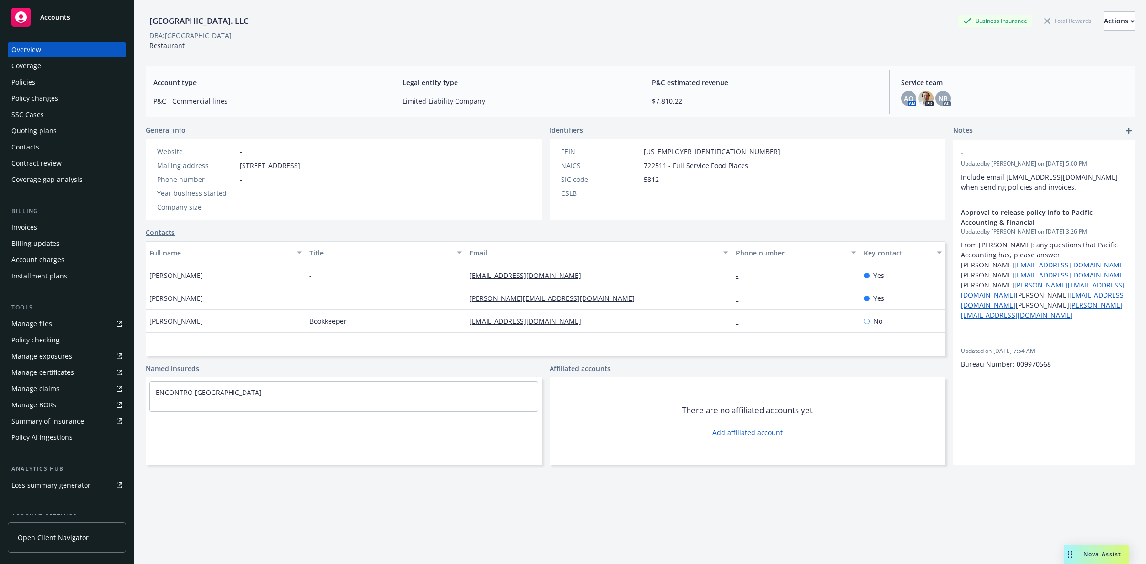
drag, startPoint x: 51, startPoint y: 67, endPoint x: 53, endPoint y: 63, distance: 5.1
click at [51, 66] on div "Coverage" at bounding box center [66, 65] width 111 height 15
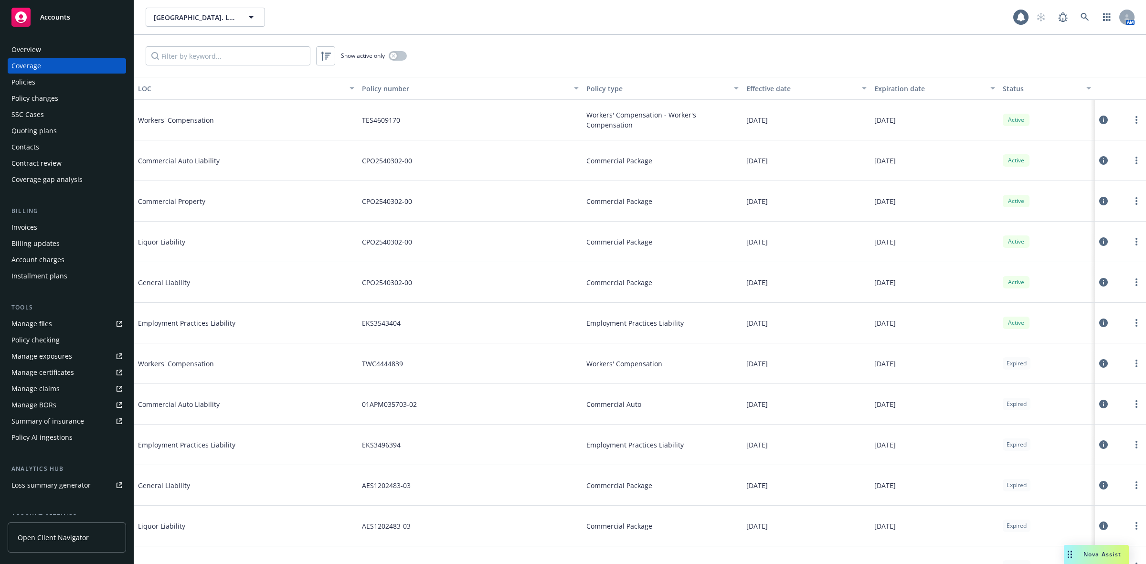
click at [86, 84] on div "Policies" at bounding box center [66, 81] width 111 height 15
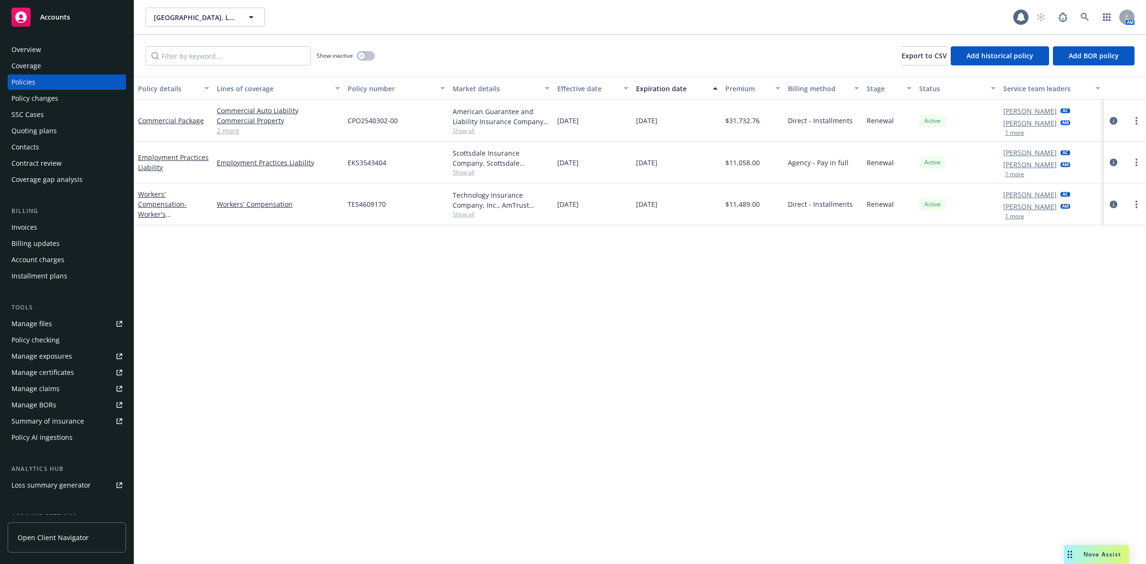
click at [80, 97] on div "Policy changes" at bounding box center [66, 98] width 111 height 15
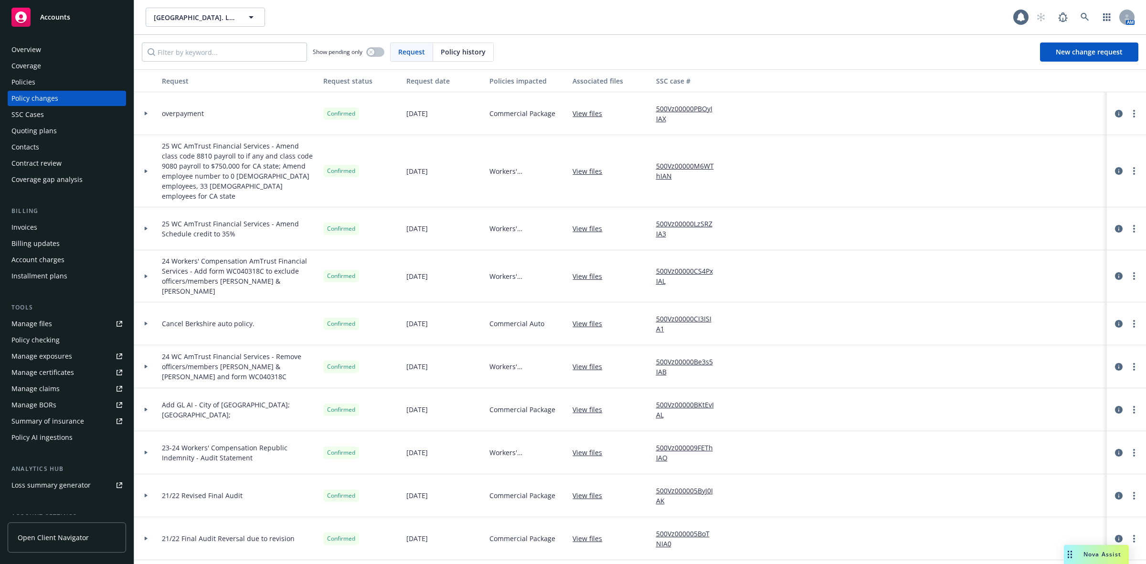
click at [80, 117] on div "SSC Cases" at bounding box center [66, 114] width 111 height 15
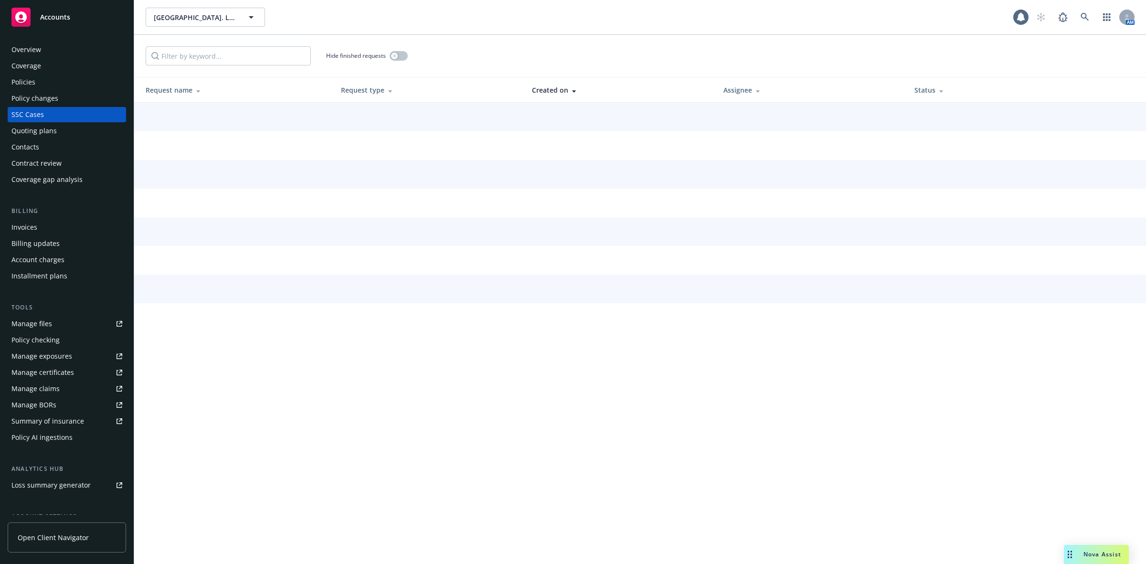
click at [76, 131] on div "Quoting plans" at bounding box center [66, 130] width 111 height 15
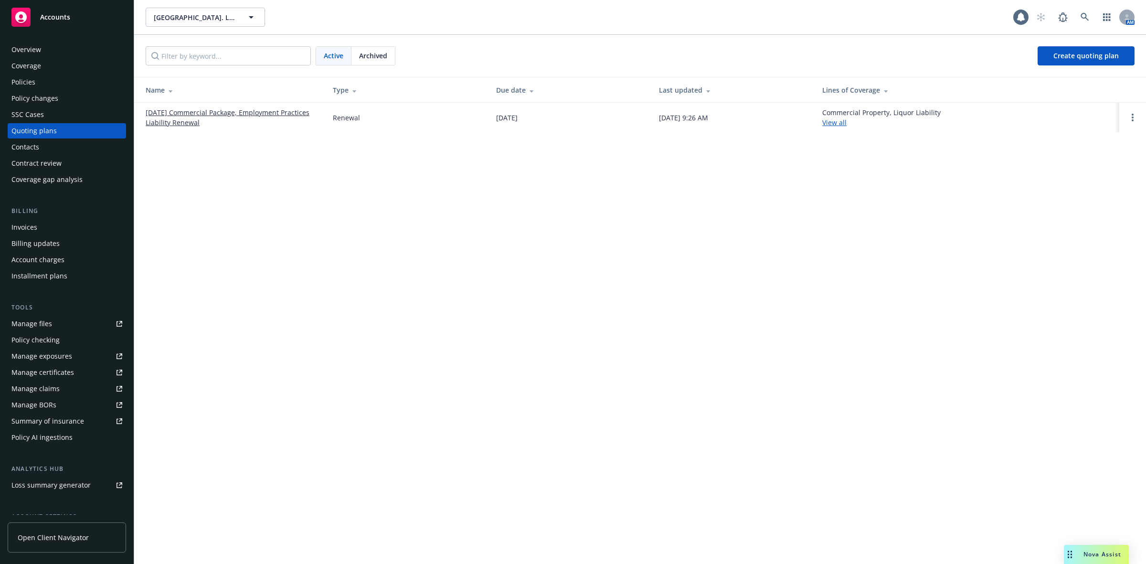
click at [170, 127] on link "[DATE] Commercial Package, Employment Practices Liability Renewal" at bounding box center [232, 117] width 172 height 20
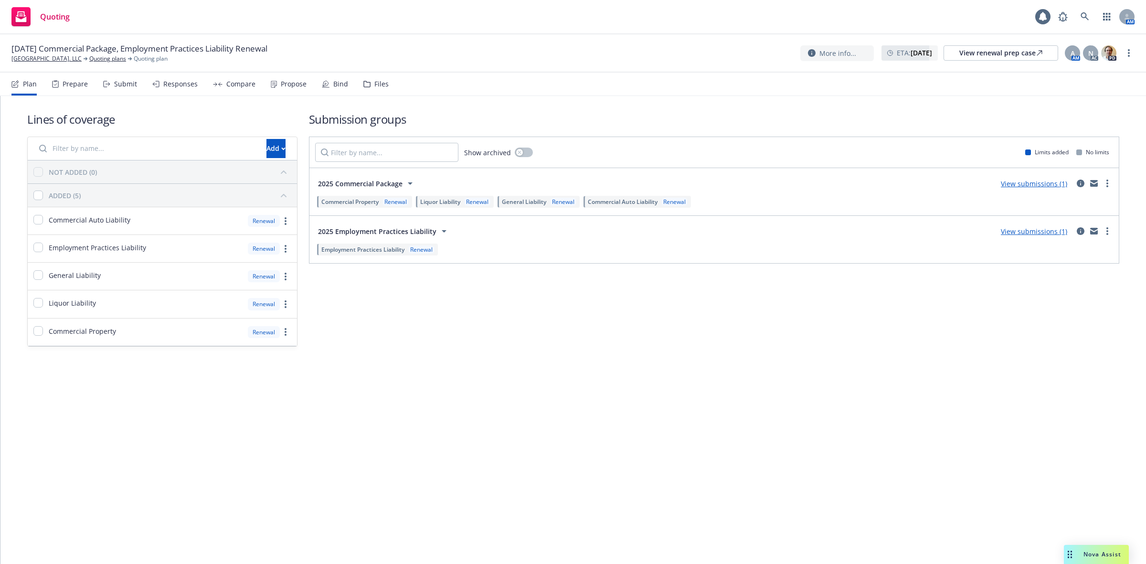
click at [65, 87] on div "Prepare" at bounding box center [75, 84] width 25 height 8
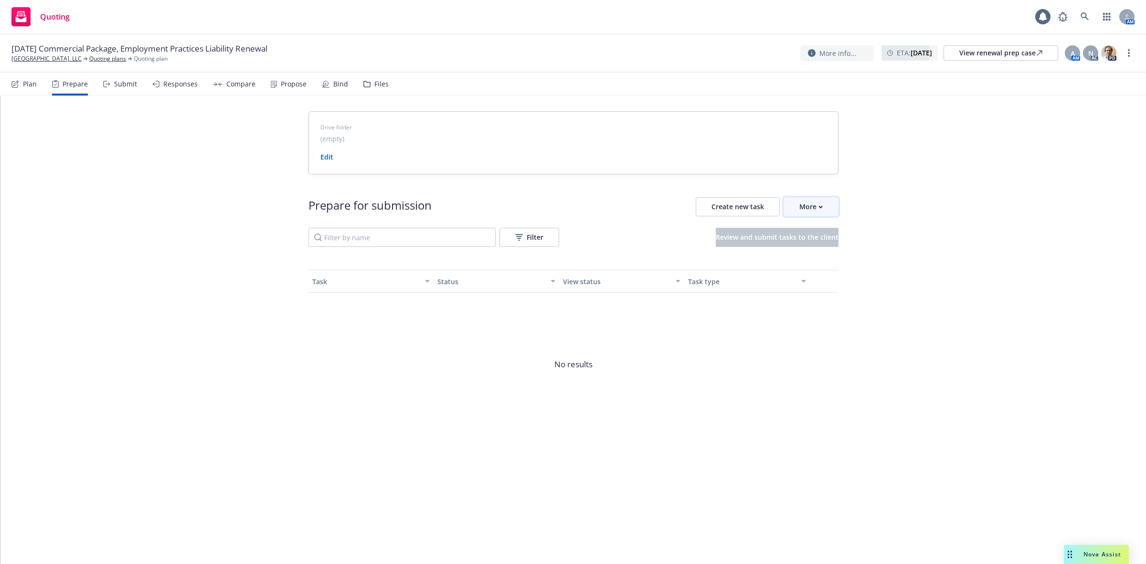
click at [827, 211] on button "More" at bounding box center [811, 206] width 55 height 19
click at [837, 251] on span "Go to Indio account" at bounding box center [826, 250] width 85 height 9
click at [58, 58] on link "[GEOGRAPHIC_DATA]. LLC" at bounding box center [46, 58] width 70 height 9
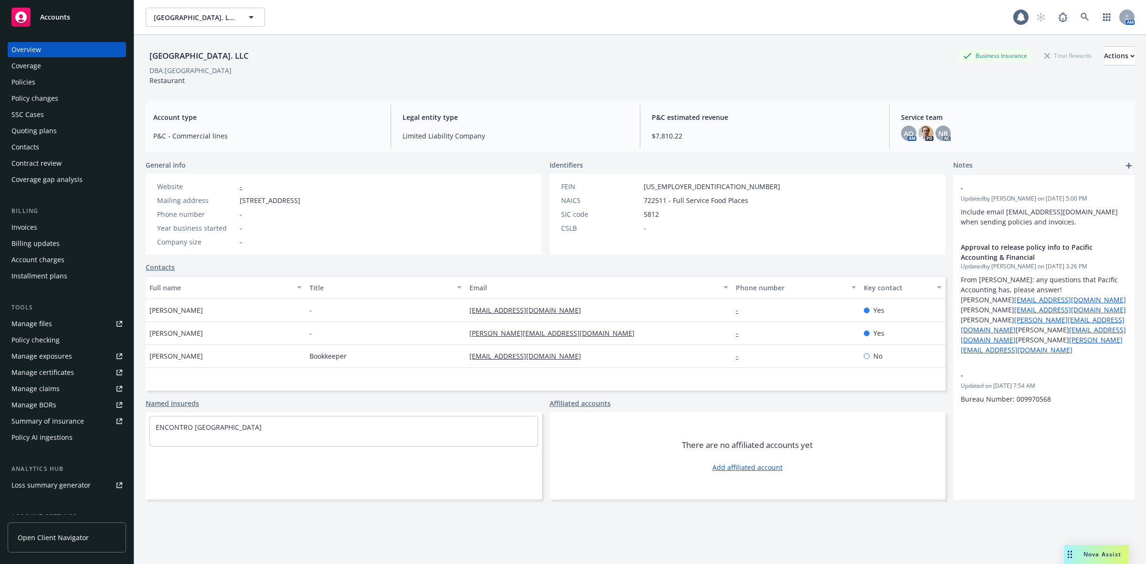
click at [55, 328] on link "Manage files" at bounding box center [67, 323] width 118 height 15
click at [48, 88] on div "Policies" at bounding box center [66, 81] width 111 height 15
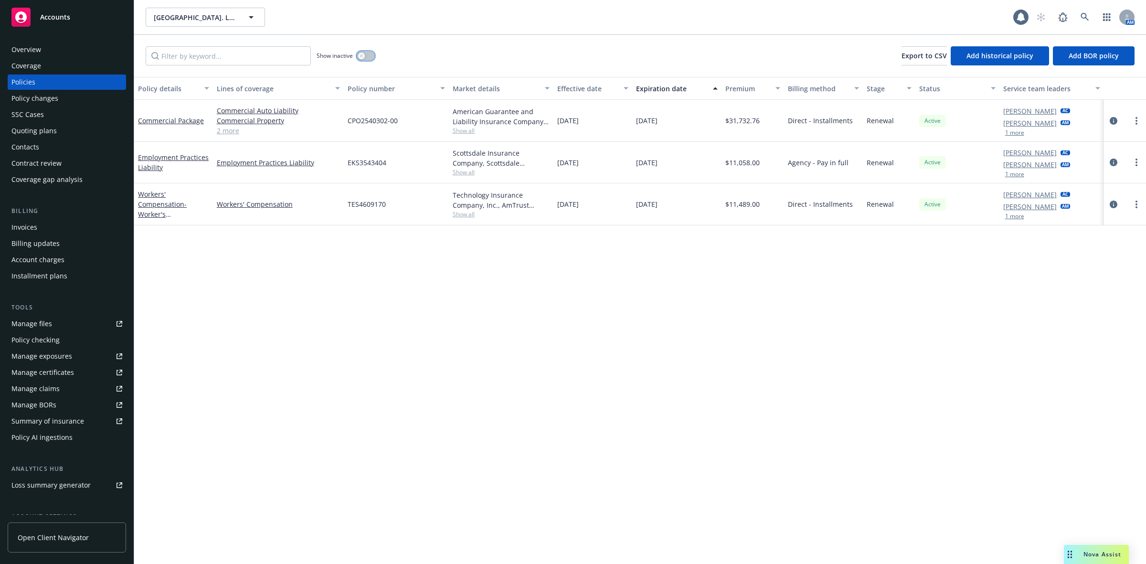
click at [364, 51] on button "button" at bounding box center [366, 56] width 18 height 10
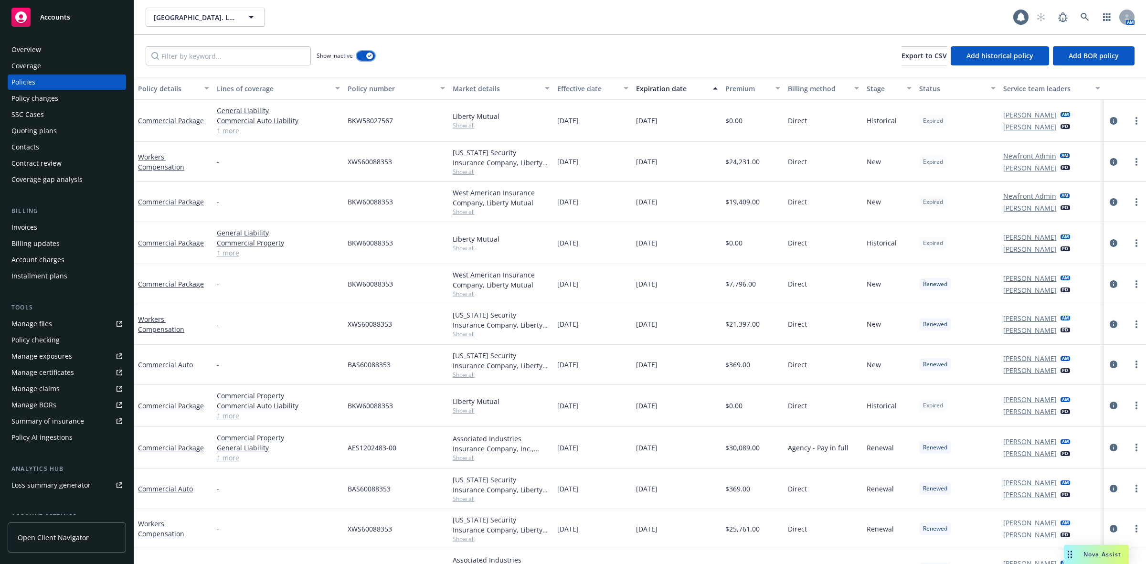
click at [363, 54] on button "button" at bounding box center [366, 56] width 18 height 10
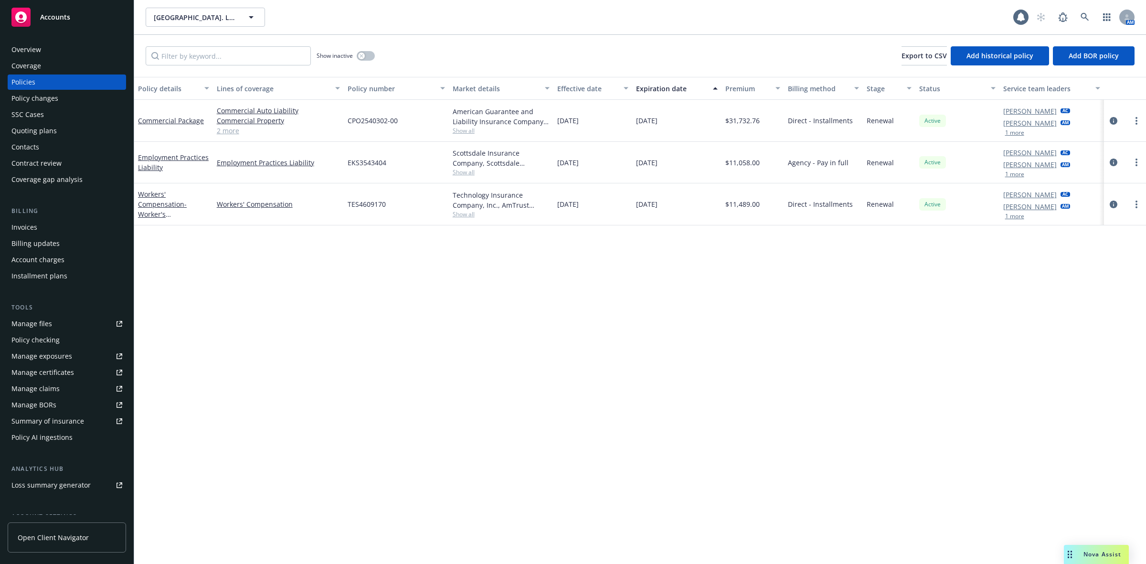
click at [64, 52] on div "Overview" at bounding box center [66, 49] width 111 height 15
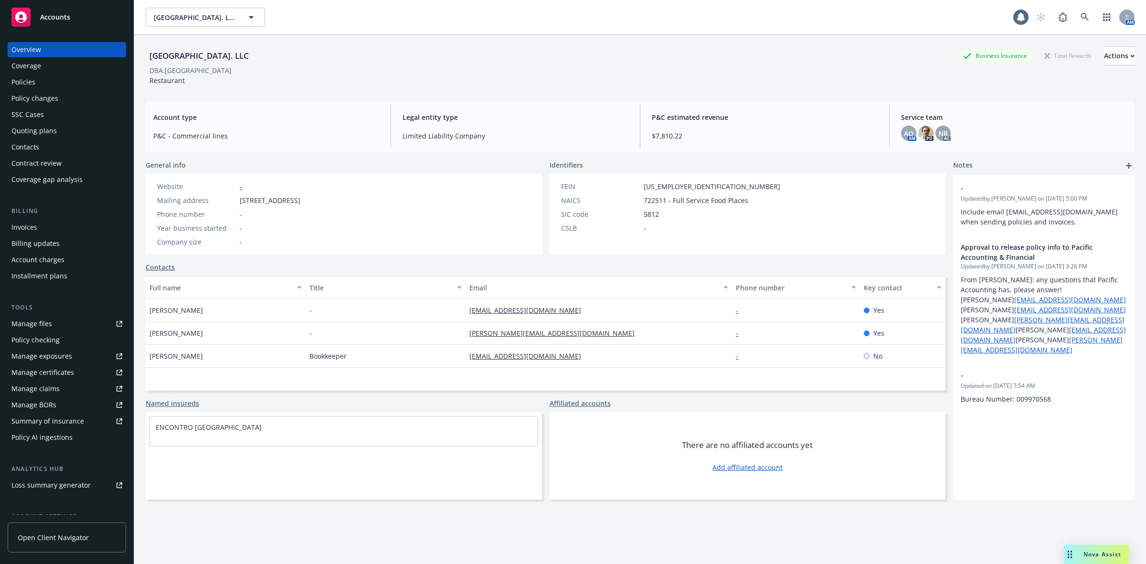
drag, startPoint x: 223, startPoint y: 314, endPoint x: 117, endPoint y: 320, distance: 106.2
click at [117, 320] on div "Accounts Overview Coverage Policies Policy changes SSC Cases Quoting plans Cont…" at bounding box center [573, 282] width 1146 height 564
click at [220, 308] on div "Linde Hotchkiss" at bounding box center [226, 310] width 160 height 23
drag, startPoint x: 209, startPoint y: 311, endPoint x: 148, endPoint y: 316, distance: 60.9
click at [148, 316] on div "Linde Hotchkiss" at bounding box center [226, 310] width 160 height 23
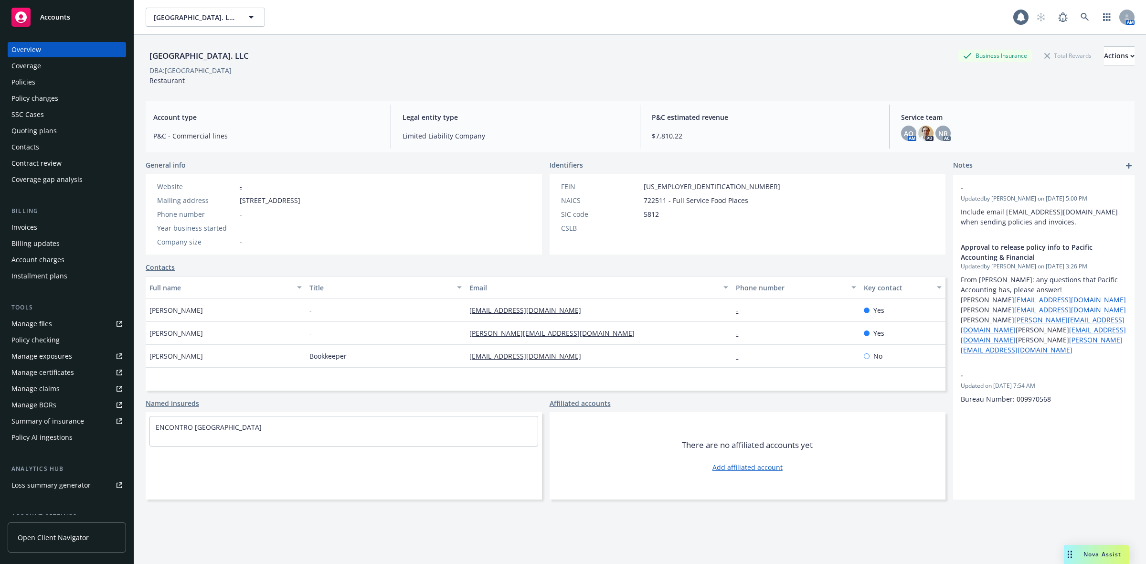
copy span "Linde Hotchkiss"
drag, startPoint x: 313, startPoint y: 198, endPoint x: 235, endPoint y: 198, distance: 77.8
click at [235, 198] on div "Mailing address 3001 University Avenue, San Diego, CA, 92104" at bounding box center [228, 200] width 151 height 10
copy div "3001 University Avenue"
click at [38, 84] on div "Policies" at bounding box center [66, 81] width 111 height 15
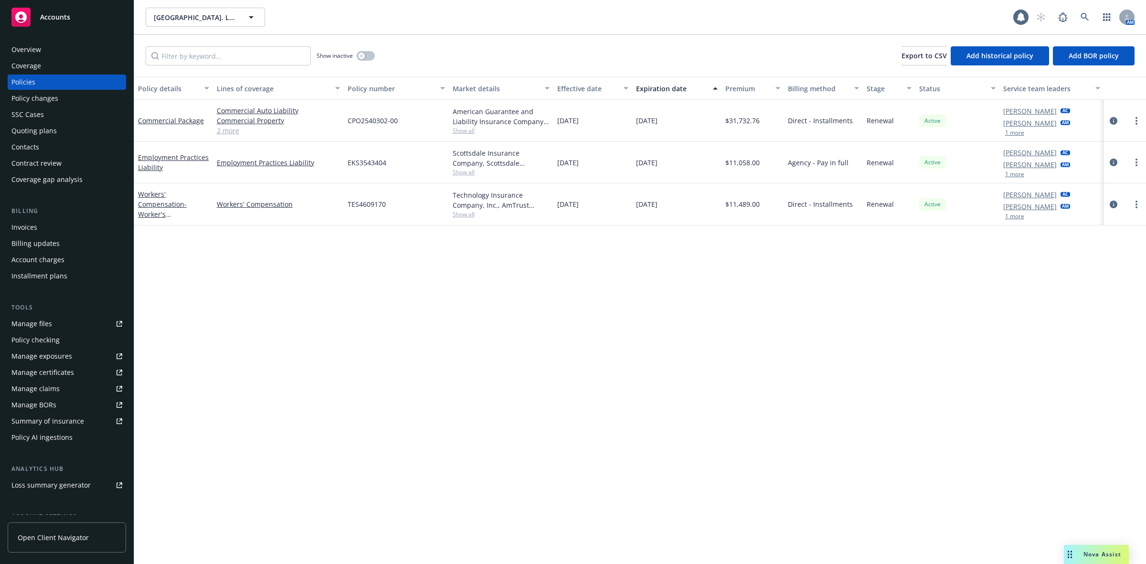
click at [230, 127] on link "2 more" at bounding box center [278, 131] width 123 height 10
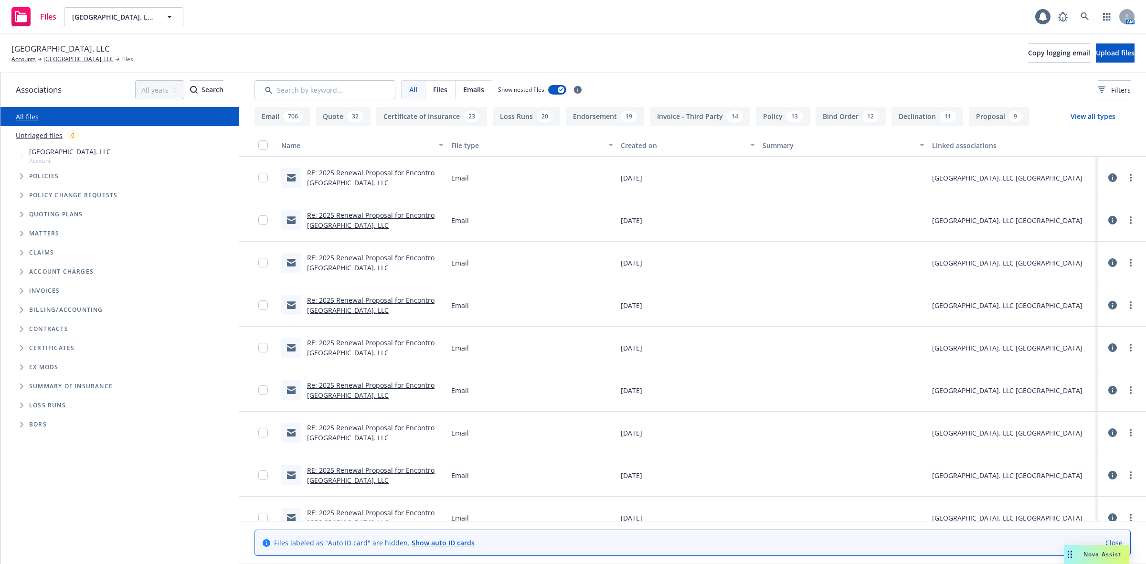
click at [22, 180] on span "Tree Example" at bounding box center [21, 176] width 15 height 15
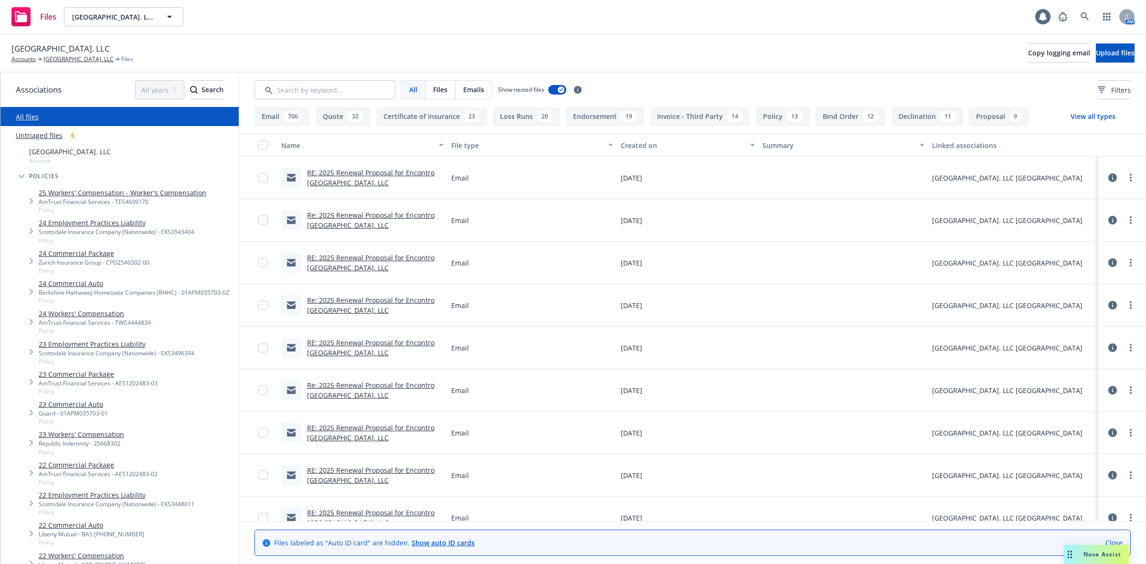
click at [69, 192] on link "25 Workers' Compensation - Worker's Compensation" at bounding box center [123, 193] width 168 height 10
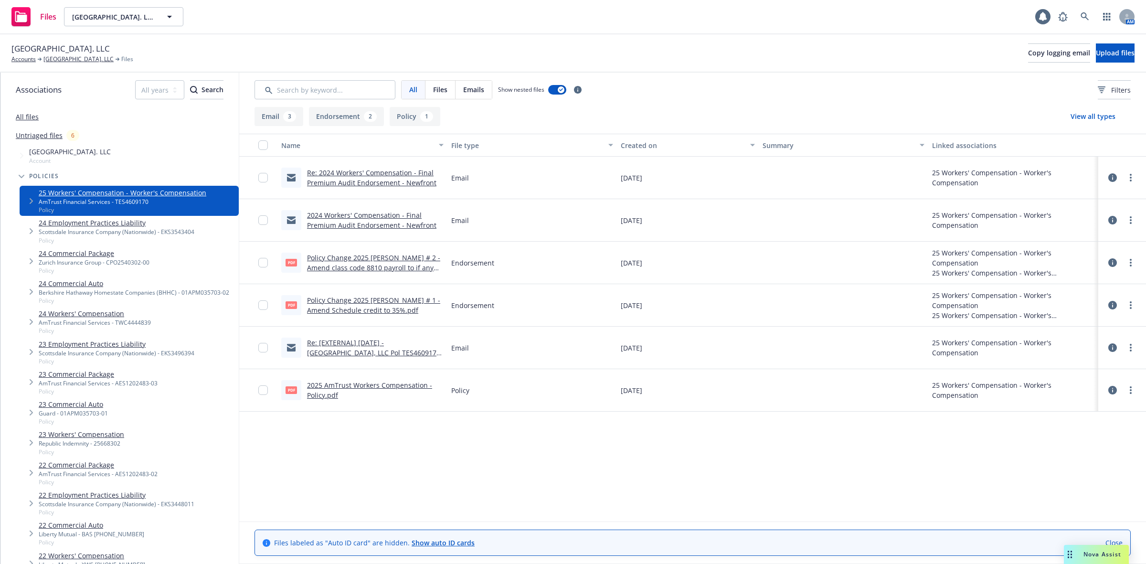
click at [334, 384] on link "2025 AmTrust Workers Compensation - Policy.pdf" at bounding box center [369, 390] width 125 height 19
click at [359, 259] on link "Policy Change 2025 [PERSON_NAME] # 2 - Amend class code 8810 payroll to if any …" at bounding box center [373, 287] width 133 height 69
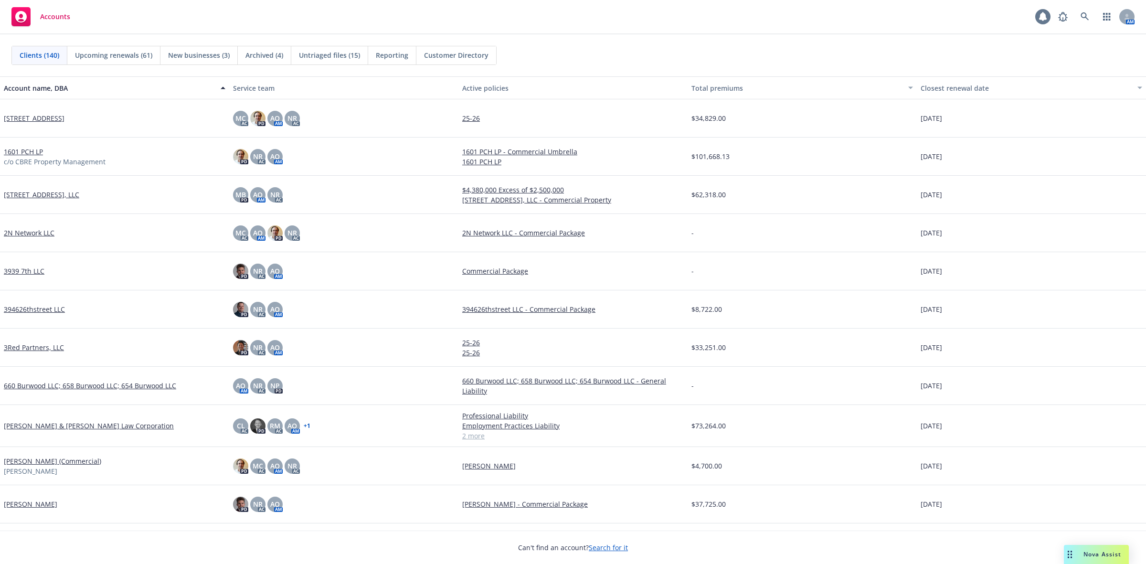
click at [1039, 17] on icon at bounding box center [1043, 17] width 10 height 10
